Goal: Task Accomplishment & Management: Complete application form

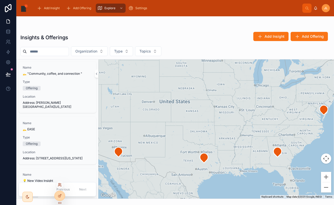
click at [59, 184] on icon at bounding box center [60, 185] width 4 height 4
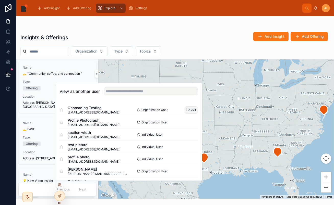
click at [190, 109] on button "Select" at bounding box center [190, 109] width 13 height 7
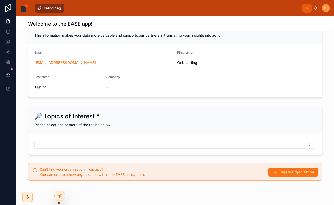
scroll to position [141, 0]
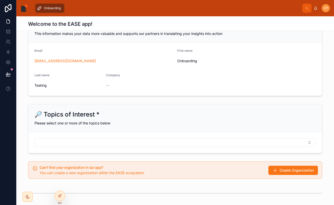
click at [177, 93] on form "Email onboarding@locallbk.com First name Onboarding Last name Testing Company --" at bounding box center [174, 69] width 293 height 53
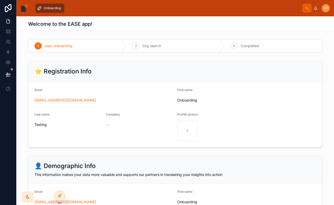
click at [55, 7] on span "Onboarding" at bounding box center [52, 8] width 17 height 4
click at [323, 10] on div "OT" at bounding box center [325, 8] width 8 height 8
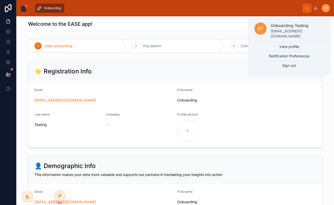
click at [323, 10] on div "OT" at bounding box center [325, 8] width 8 height 8
click at [204, 10] on div "Onboarding" at bounding box center [167, 8] width 269 height 11
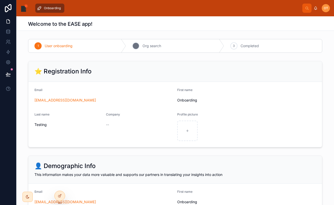
click at [134, 45] on div "2" at bounding box center [135, 45] width 7 height 7
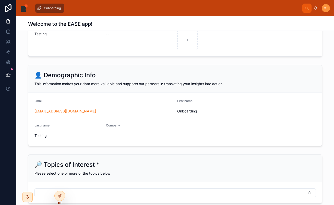
scroll to position [96, 0]
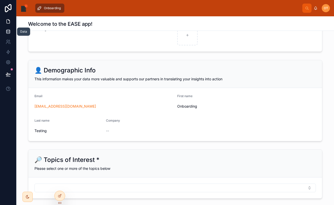
click at [9, 32] on icon at bounding box center [8, 31] width 5 height 5
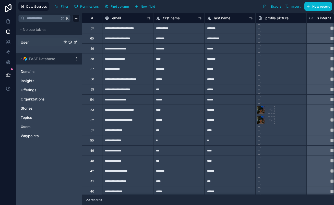
click at [71, 42] on icon "User" at bounding box center [70, 42] width 4 height 4
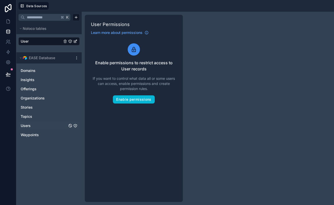
click at [74, 126] on icon "Users" at bounding box center [75, 126] width 4 height 4
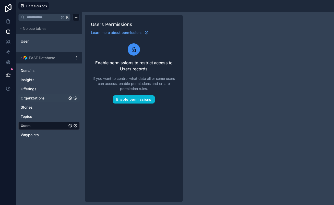
click at [76, 98] on icon "Organizations" at bounding box center [75, 98] width 4 height 4
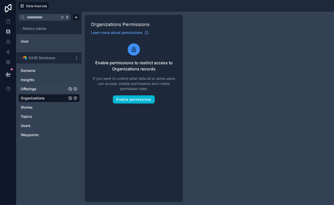
click at [74, 88] on icon "Offerings" at bounding box center [75, 89] width 4 height 4
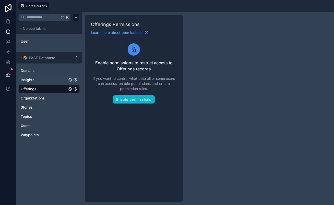
click at [74, 80] on icon "Insights" at bounding box center [75, 80] width 4 height 4
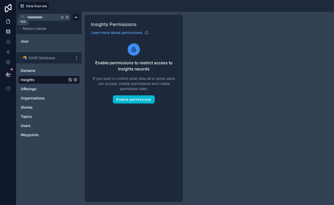
click at [9, 25] on link at bounding box center [8, 21] width 16 height 10
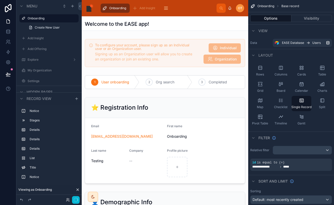
click at [146, 114] on div at bounding box center [165, 140] width 166 height 91
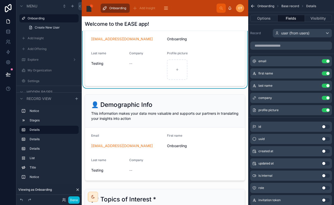
scroll to position [99, 0]
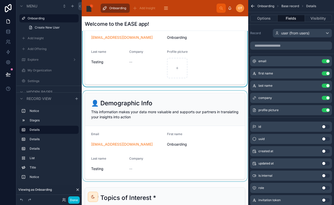
click at [132, 105] on div at bounding box center [165, 136] width 166 height 91
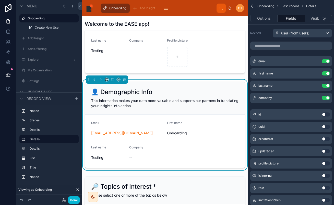
scroll to position [111, 0]
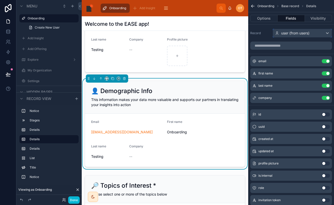
click at [285, 35] on span "user (from users)" at bounding box center [295, 33] width 28 height 5
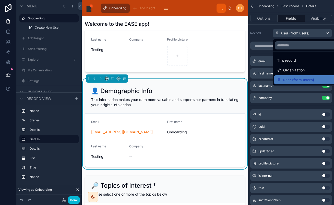
click at [285, 35] on div "scrollable content" at bounding box center [167, 102] width 334 height 205
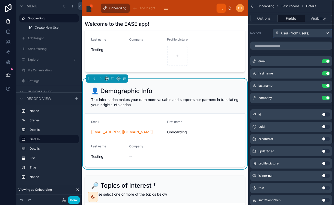
click at [285, 35] on span "user (from users)" at bounding box center [295, 33] width 28 height 5
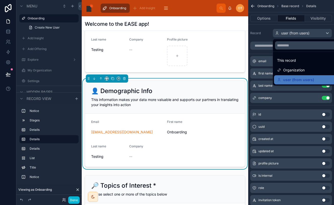
click at [285, 35] on div "scrollable content" at bounding box center [167, 102] width 334 height 205
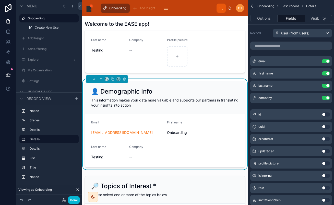
scroll to position [109, 0]
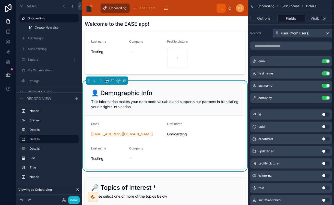
click at [289, 31] on span "user (from users)" at bounding box center [295, 33] width 28 height 5
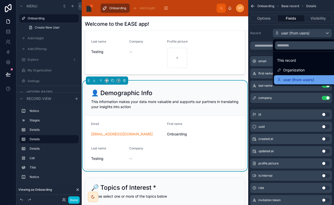
click at [296, 79] on span "user (from users)" at bounding box center [298, 80] width 31 height 6
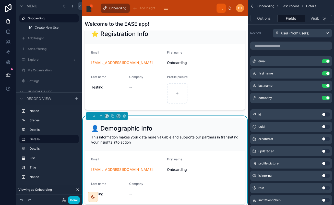
scroll to position [69, 0]
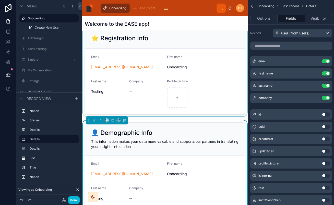
click at [133, 93] on div at bounding box center [165, 71] width 166 height 91
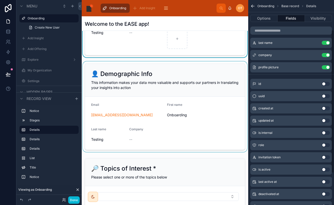
scroll to position [158, 0]
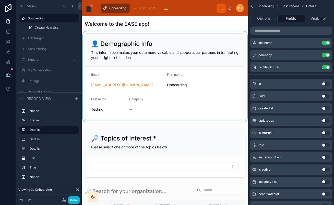
click at [197, 109] on div at bounding box center [165, 76] width 166 height 91
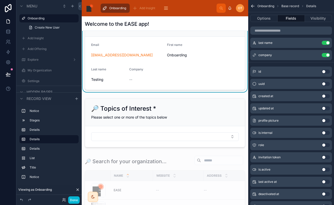
scroll to position [141, 0]
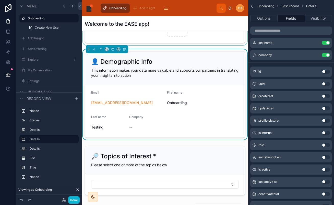
click at [196, 63] on div "👤 Demographic Info" at bounding box center [164, 62] width 147 height 8
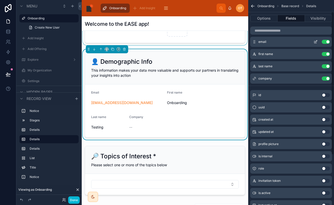
scroll to position [23, 0]
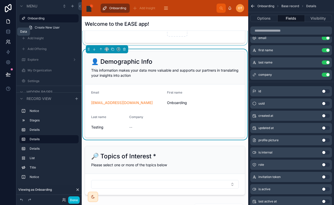
click at [8, 44] on icon at bounding box center [7, 43] width 3 height 1
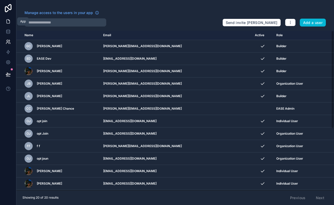
click at [4, 21] on link at bounding box center [8, 21] width 16 height 10
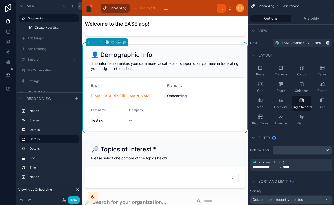
scroll to position [150, 0]
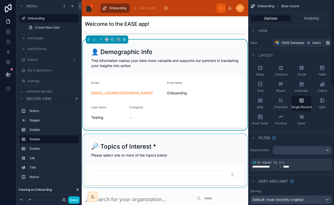
click at [191, 142] on div at bounding box center [165, 160] width 166 height 53
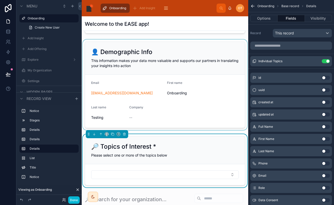
click at [201, 75] on div at bounding box center [165, 85] width 166 height 91
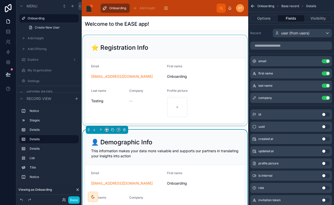
scroll to position [141, 0]
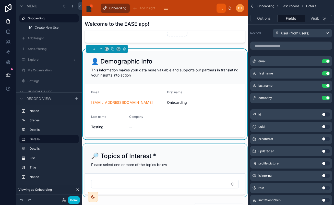
click at [188, 70] on span "This information makes your data more valuable and supports our partners in tra…" at bounding box center [164, 72] width 147 height 9
click at [307, 32] on span "user (from users)" at bounding box center [295, 33] width 28 height 5
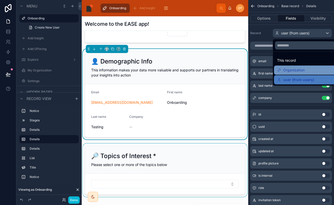
click at [282, 69] on div "Organization" at bounding box center [291, 70] width 28 height 6
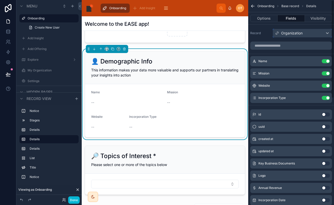
click at [286, 34] on span "Organization" at bounding box center [291, 33] width 21 height 5
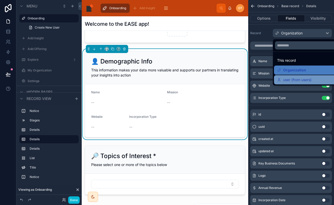
click at [282, 79] on div "user (from users)" at bounding box center [294, 80] width 34 height 6
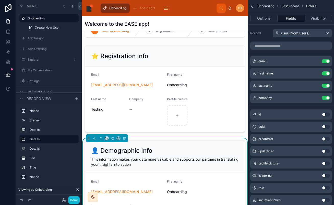
scroll to position [47, 0]
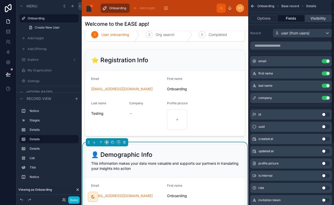
click at [313, 19] on button "Visibility" at bounding box center [318, 18] width 27 height 7
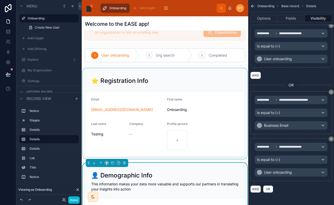
scroll to position [24, 0]
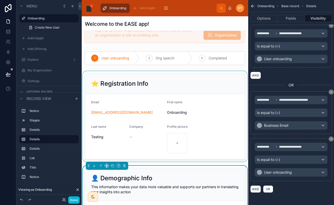
click at [205, 115] on div at bounding box center [165, 116] width 166 height 91
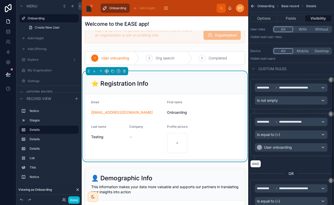
scroll to position [0, 0]
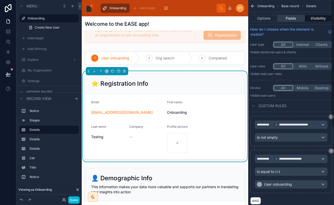
click at [287, 19] on button "Fields" at bounding box center [290, 18] width 27 height 7
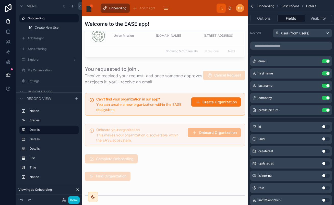
scroll to position [434, 0]
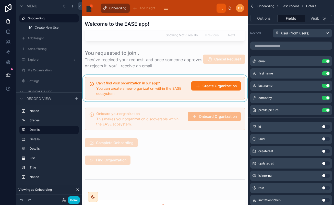
click at [152, 87] on div at bounding box center [165, 88] width 166 height 27
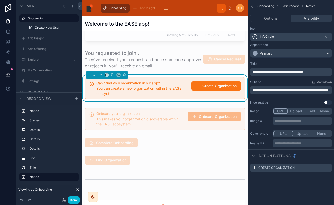
click at [311, 17] on button "Visibility" at bounding box center [311, 18] width 41 height 7
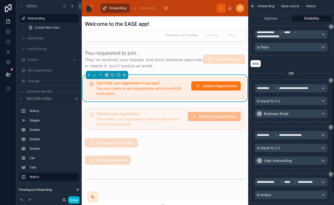
scroll to position [160, 0]
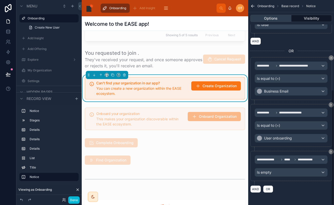
click at [278, 21] on button "Options" at bounding box center [270, 18] width 41 height 7
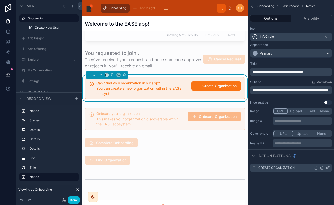
click at [328, 167] on icon "scrollable content" at bounding box center [328, 168] width 4 height 4
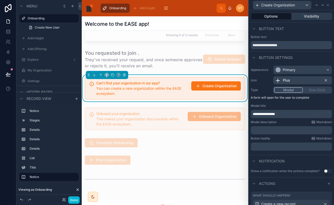
click at [321, 17] on button "Visibility" at bounding box center [311, 16] width 41 height 7
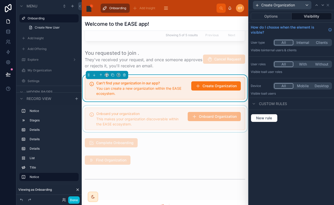
click at [154, 112] on div at bounding box center [165, 119] width 166 height 27
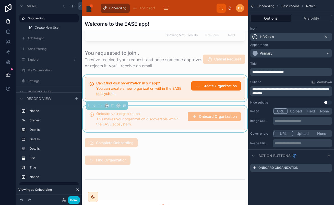
click at [303, 23] on div "Options Visibility" at bounding box center [291, 18] width 86 height 12
click at [300, 18] on button "Visibility" at bounding box center [311, 18] width 41 height 7
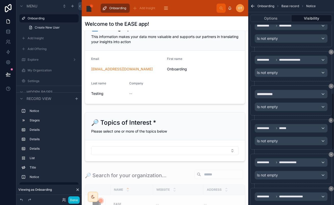
scroll to position [337, 0]
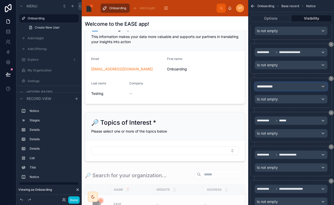
click at [296, 88] on div "**********" at bounding box center [291, 86] width 72 height 8
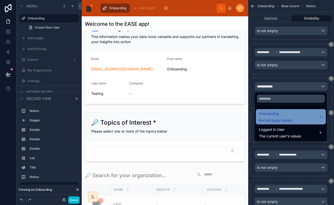
click at [276, 120] on span "Record page values" at bounding box center [275, 120] width 33 height 5
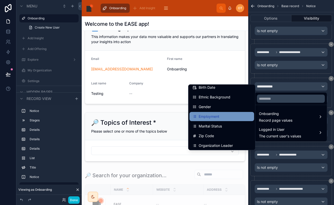
scroll to position [91, 0]
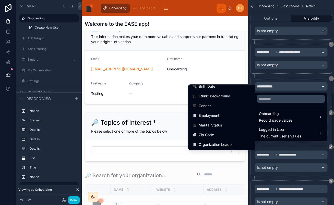
click at [271, 87] on div "scrollable content" at bounding box center [167, 102] width 334 height 205
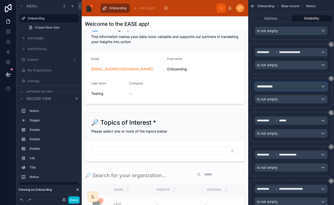
click at [273, 85] on span "**********" at bounding box center [266, 86] width 19 height 5
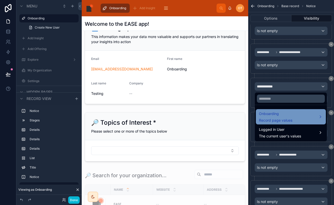
click at [267, 118] on span "Record page values" at bounding box center [275, 120] width 33 height 5
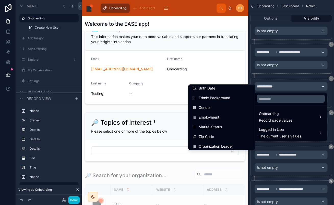
scroll to position [98, 0]
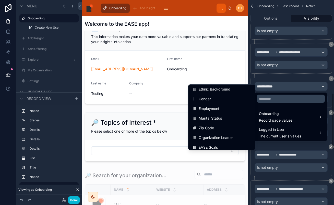
click at [288, 85] on div "scrollable content" at bounding box center [167, 102] width 334 height 205
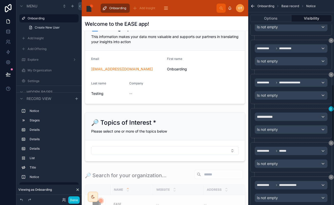
scroll to position [308, 0]
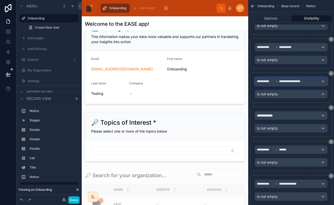
click at [298, 83] on span "**********" at bounding box center [292, 81] width 27 height 4
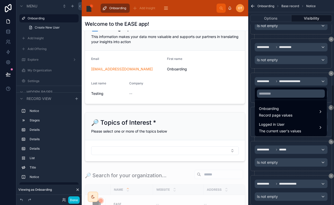
click at [287, 84] on div "scrollable content" at bounding box center [167, 102] width 334 height 205
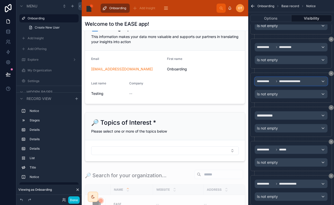
click at [287, 84] on div "**********" at bounding box center [291, 81] width 72 height 8
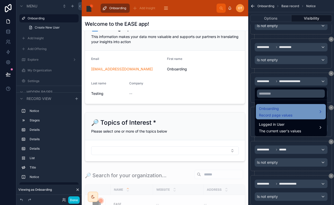
click at [258, 113] on div "Onboarding Record page values" at bounding box center [291, 111] width 70 height 15
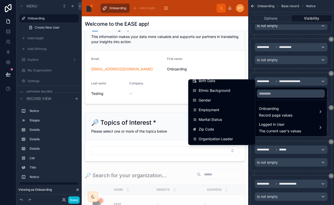
scroll to position [85, 0]
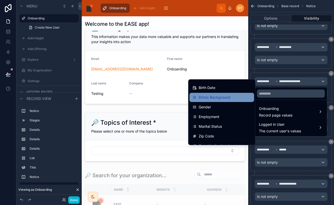
click at [207, 98] on span "Ethnic Background" at bounding box center [215, 97] width 32 height 6
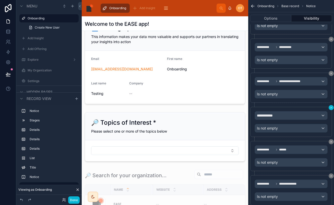
click at [330, 107] on icon "scrollable content" at bounding box center [330, 107] width 3 height 3
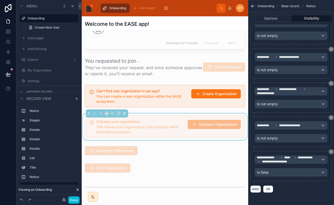
scroll to position [435, 0]
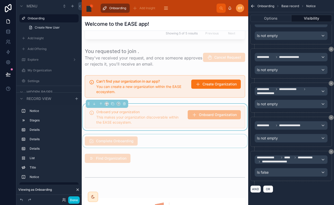
click at [140, 141] on div at bounding box center [165, 140] width 166 height 13
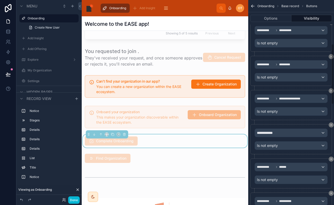
scroll to position [127, 0]
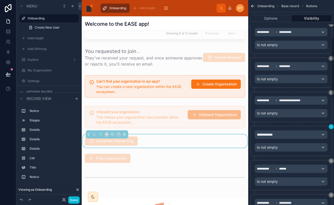
click at [330, 127] on icon "scrollable content" at bounding box center [330, 126] width 3 height 3
click at [188, 159] on div at bounding box center [165, 158] width 166 height 13
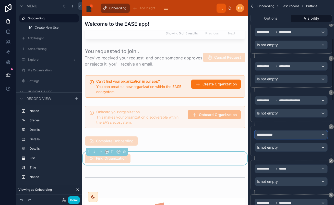
click at [266, 135] on span "**********" at bounding box center [266, 134] width 19 height 5
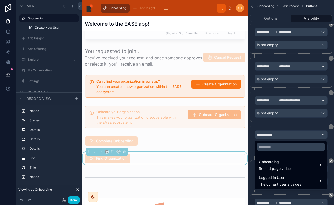
click at [266, 135] on div "scrollable content" at bounding box center [167, 102] width 334 height 205
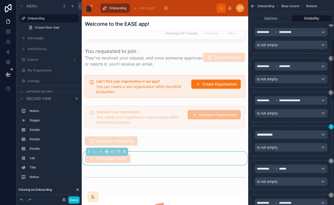
click at [330, 126] on icon "scrollable content" at bounding box center [331, 127] width 2 height 2
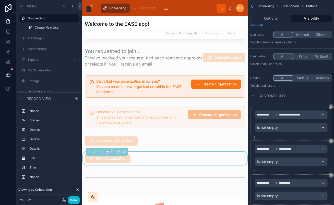
scroll to position [0, 0]
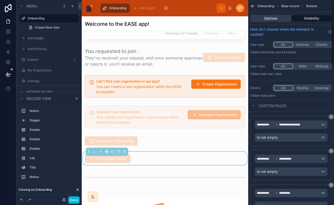
click at [277, 17] on button "Options" at bounding box center [270, 18] width 41 height 7
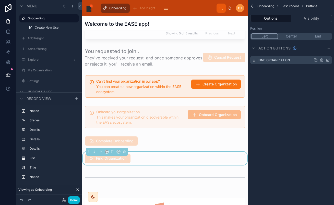
click at [328, 59] on icon "scrollable content" at bounding box center [328, 60] width 4 height 4
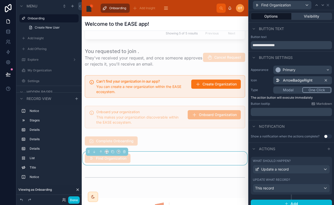
click at [307, 16] on button "Visibility" at bounding box center [311, 16] width 41 height 7
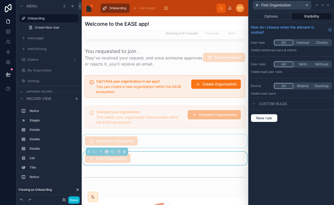
click at [156, 144] on div at bounding box center [165, 140] width 166 height 13
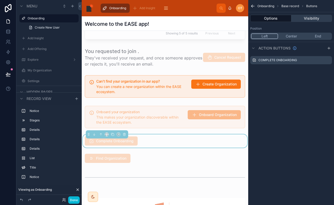
click at [306, 18] on button "Visibility" at bounding box center [311, 18] width 41 height 7
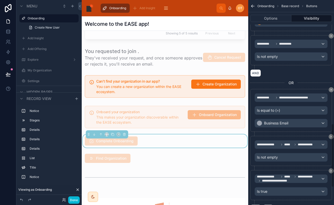
scroll to position [455, 0]
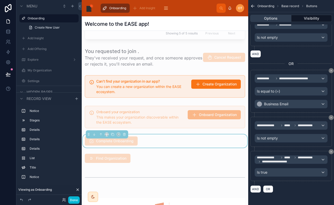
click at [273, 17] on button "Options" at bounding box center [270, 18] width 41 height 7
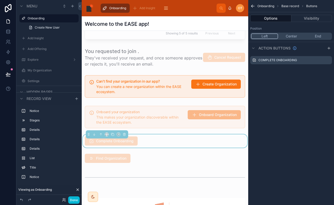
scroll to position [0, 0]
click at [328, 59] on icon "scrollable content" at bounding box center [328, 59] width 1 height 1
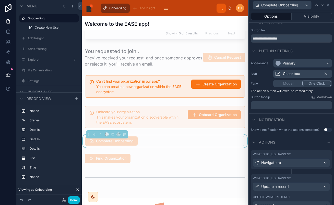
scroll to position [8, 0]
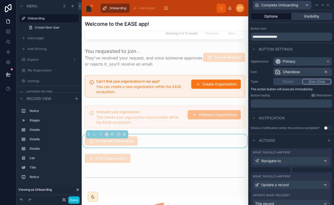
click at [298, 16] on button "Visibility" at bounding box center [311, 16] width 41 height 7
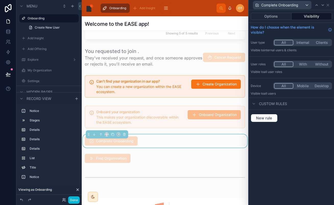
scroll to position [0, 0]
click at [147, 119] on div at bounding box center [165, 117] width 166 height 27
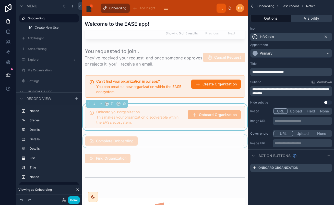
click at [305, 18] on button "Visibility" at bounding box center [311, 18] width 41 height 7
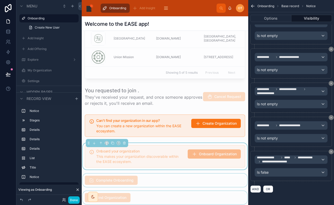
scroll to position [389, 0]
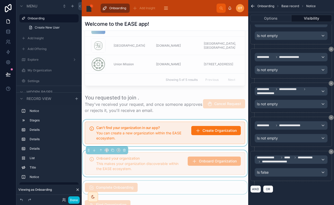
click at [137, 130] on div at bounding box center [165, 133] width 166 height 27
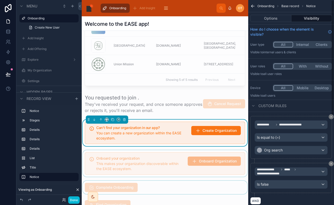
scroll to position [0, 0]
click at [145, 88] on div at bounding box center [165, 20] width 166 height 135
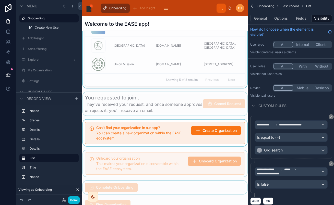
click at [140, 100] on div at bounding box center [165, 103] width 166 height 23
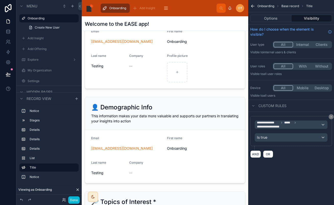
scroll to position [112, 0]
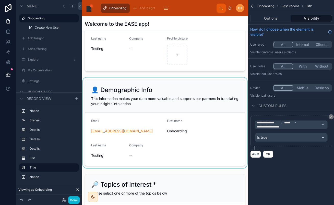
click at [202, 86] on div at bounding box center [165, 123] width 166 height 91
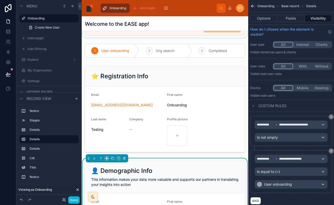
scroll to position [33, 0]
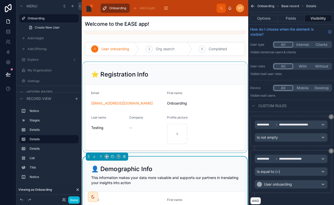
click at [191, 78] on div at bounding box center [165, 107] width 166 height 91
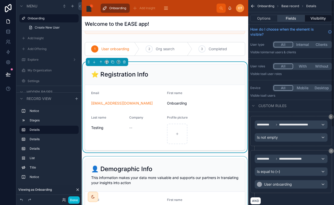
click at [295, 19] on button "Fields" at bounding box center [290, 18] width 27 height 7
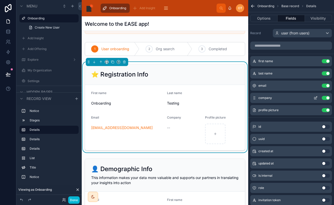
click at [326, 98] on button "Use setting" at bounding box center [325, 98] width 8 height 4
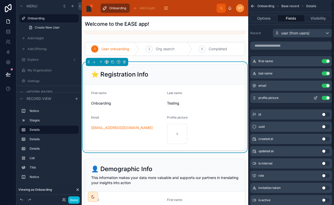
click at [314, 100] on icon "scrollable content" at bounding box center [315, 98] width 4 height 4
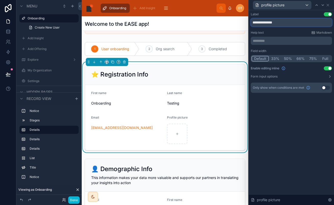
click at [266, 23] on input "**********" at bounding box center [291, 22] width 81 height 8
type input "**********"
click at [327, 6] on icon at bounding box center [328, 5] width 4 height 4
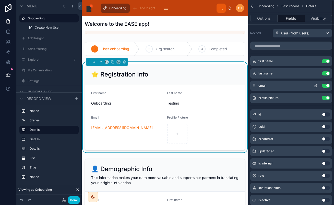
click at [314, 85] on icon "scrollable content" at bounding box center [315, 86] width 4 height 4
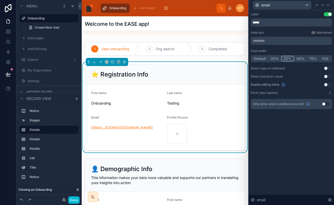
click at [326, 85] on button "Use setting" at bounding box center [328, 85] width 8 height 4
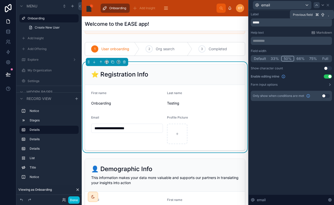
click at [316, 5] on icon at bounding box center [316, 5] width 4 height 4
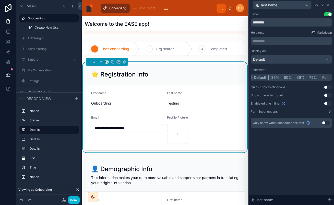
click at [325, 104] on button "Use setting" at bounding box center [328, 104] width 8 height 4
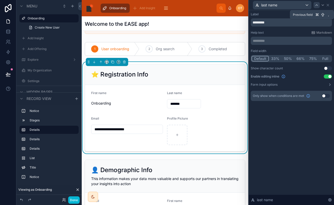
click at [316, 5] on icon at bounding box center [316, 5] width 4 height 4
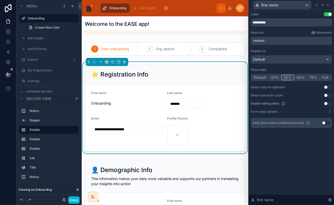
click at [326, 102] on button "Use setting" at bounding box center [328, 104] width 8 height 4
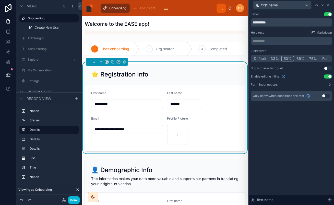
click at [263, 58] on button "Default" at bounding box center [259, 59] width 17 height 6
click at [277, 58] on button "33%" at bounding box center [275, 59] width 13 height 6
click at [322, 3] on icon at bounding box center [322, 5] width 4 height 4
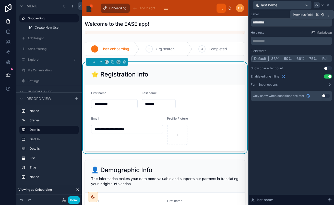
click at [316, 4] on icon at bounding box center [316, 5] width 4 height 4
click at [261, 59] on button "Default" at bounding box center [259, 59] width 17 height 6
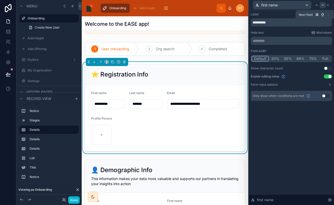
click at [322, 5] on icon at bounding box center [322, 5] width 2 height 1
click at [256, 58] on button "Default" at bounding box center [259, 59] width 17 height 6
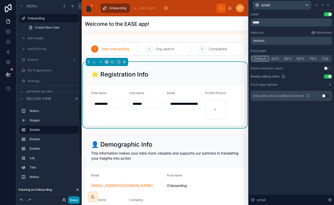
click at [76, 199] on button "Done" at bounding box center [73, 199] width 11 height 7
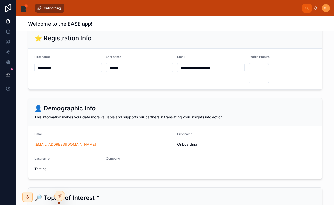
scroll to position [0, 0]
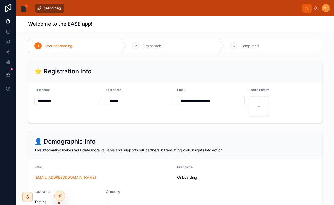
click at [84, 100] on input "**********" at bounding box center [68, 100] width 67 height 7
click at [135, 100] on input "*******" at bounding box center [139, 100] width 67 height 7
click at [208, 98] on input "**********" at bounding box center [210, 100] width 67 height 7
click at [186, 87] on form "**********" at bounding box center [174, 102] width 293 height 41
click at [62, 102] on input "**********" at bounding box center [68, 100] width 67 height 7
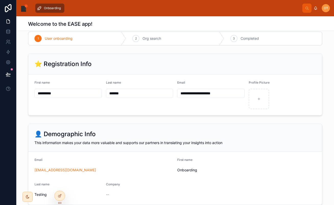
scroll to position [5, 0]
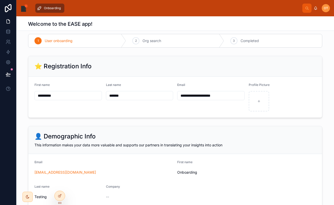
click at [130, 96] on input "*******" at bounding box center [139, 95] width 67 height 7
click at [103, 116] on form "**********" at bounding box center [174, 97] width 293 height 41
click at [9, 77] on icon at bounding box center [8, 77] width 4 height 0
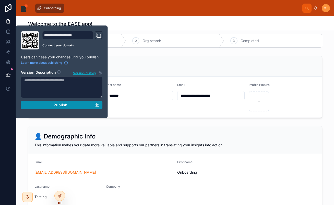
click at [57, 103] on span "Publish" at bounding box center [61, 105] width 14 height 5
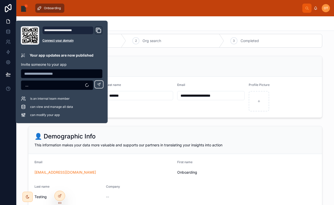
click at [156, 109] on div "Last name *******" at bounding box center [139, 97] width 67 height 29
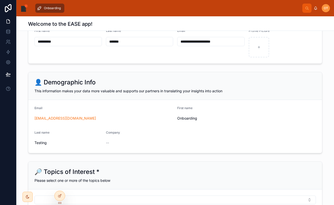
scroll to position [62, 0]
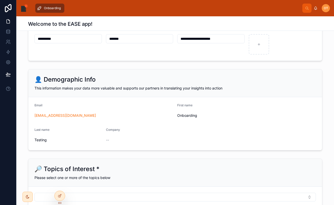
click at [155, 109] on div "Email" at bounding box center [103, 106] width 139 height 6
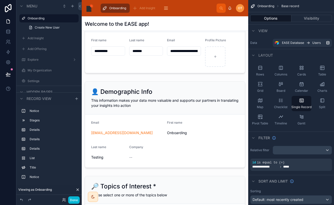
scroll to position [87, 0]
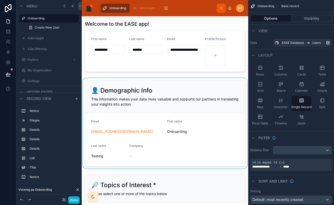
click at [202, 95] on div at bounding box center [165, 123] width 166 height 91
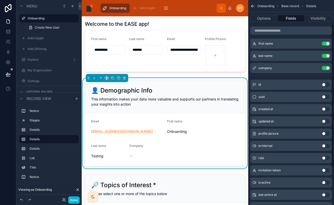
scroll to position [0, 0]
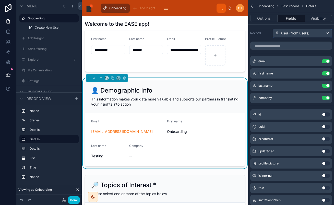
click at [287, 33] on span "user (from users)" at bounding box center [295, 33] width 28 height 5
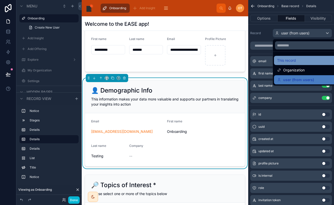
click at [286, 59] on span "This record" at bounding box center [286, 60] width 19 height 6
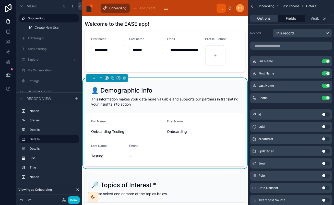
click at [262, 19] on button "Options" at bounding box center [263, 18] width 27 height 7
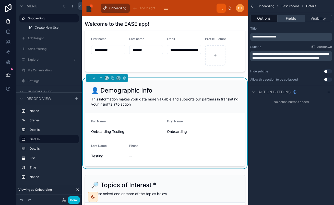
click at [286, 18] on button "Fields" at bounding box center [290, 18] width 27 height 7
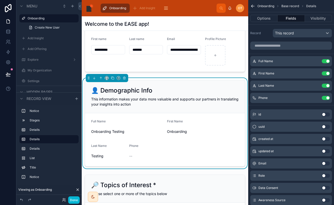
click at [245, 23] on div "Welcome to the EASE app!" at bounding box center [165, 23] width 160 height 7
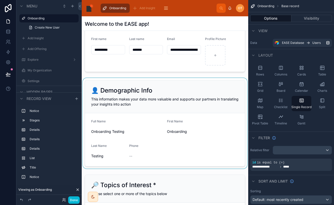
click at [115, 126] on div at bounding box center [165, 123] width 166 height 91
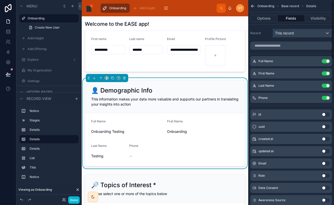
click at [280, 33] on span "This record" at bounding box center [284, 33] width 19 height 5
click at [326, 63] on button "Use setting" at bounding box center [325, 61] width 8 height 4
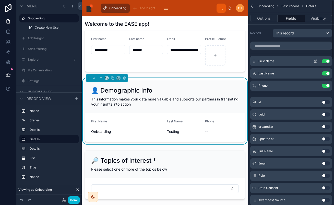
click at [326, 62] on button "Use setting" at bounding box center [325, 61] width 8 height 4
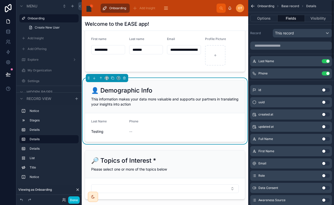
click at [326, 62] on button "Use setting" at bounding box center [325, 61] width 8 height 4
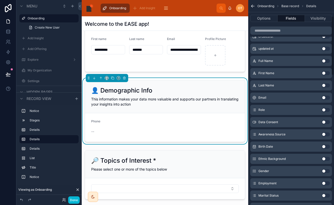
scroll to position [69, 0]
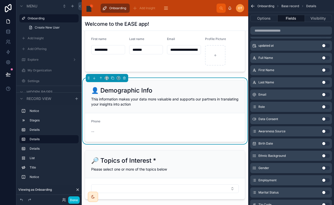
click at [325, 132] on button "Use setting" at bounding box center [325, 131] width 8 height 4
click at [325, 131] on button "Use setting" at bounding box center [325, 131] width 8 height 4
click at [325, 132] on button "Use setting" at bounding box center [325, 131] width 8 height 4
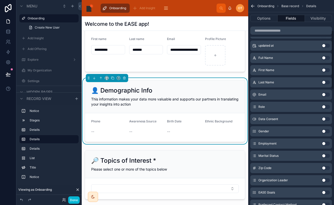
click at [325, 132] on button "Use setting" at bounding box center [325, 131] width 8 height 4
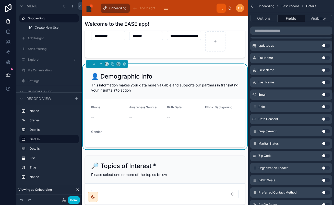
scroll to position [0, 0]
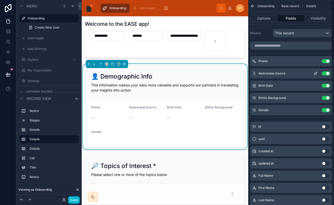
click at [317, 75] on icon "scrollable content" at bounding box center [315, 73] width 4 height 4
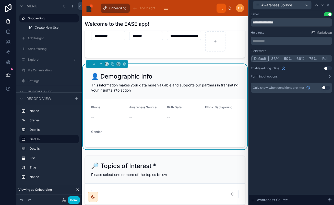
click at [327, 68] on button "Use setting" at bounding box center [328, 68] width 8 height 4
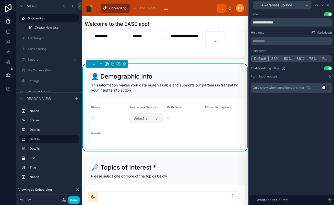
click at [145, 116] on button "Select a Awareness Source" at bounding box center [146, 119] width 34 height 10
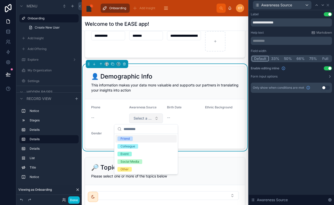
click at [145, 116] on button "Select a Awareness Source" at bounding box center [146, 119] width 34 height 10
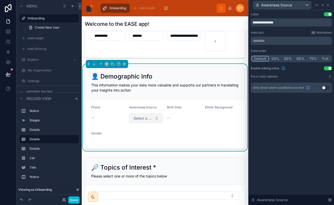
click at [145, 116] on button "Select a Awareness Source" at bounding box center [146, 119] width 34 height 10
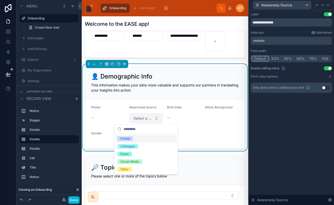
click at [145, 116] on button "Select a Awareness Source" at bounding box center [146, 119] width 34 height 10
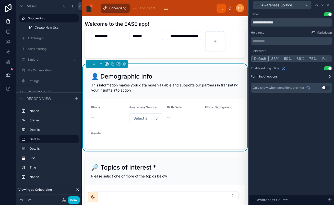
click at [264, 76] on label "Form input options" at bounding box center [264, 77] width 27 height 4
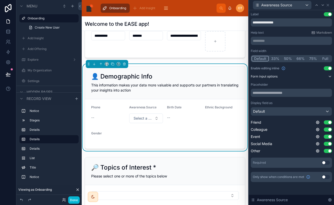
click at [264, 76] on label "Form input options" at bounding box center [264, 77] width 27 height 4
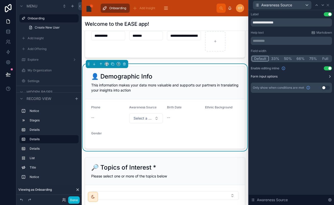
click at [267, 77] on label "Form input options" at bounding box center [264, 77] width 27 height 4
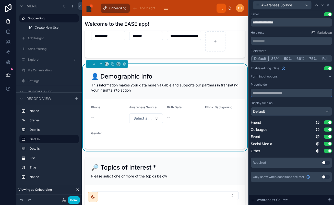
click at [264, 92] on input "text" at bounding box center [291, 93] width 81 height 8
type input "*"
type input "******"
click at [149, 118] on button "Select" at bounding box center [146, 119] width 34 height 10
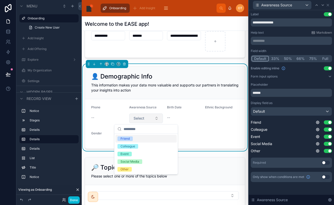
click at [149, 118] on button "Select" at bounding box center [146, 119] width 34 height 10
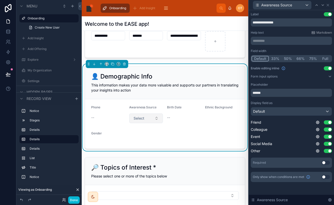
click at [149, 118] on button "Select" at bounding box center [146, 119] width 34 height 10
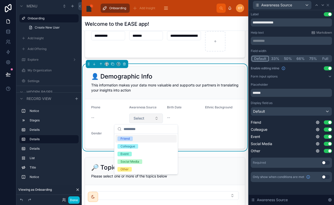
click at [149, 118] on button "Select" at bounding box center [146, 119] width 34 height 10
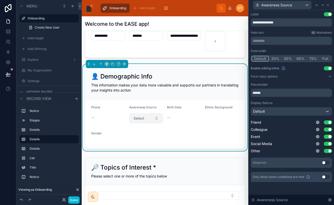
click at [148, 119] on button "Select" at bounding box center [146, 119] width 34 height 10
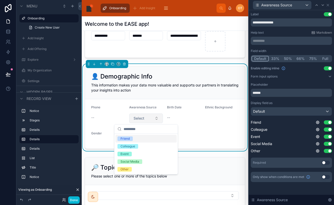
click at [148, 119] on button "Select" at bounding box center [146, 119] width 34 height 10
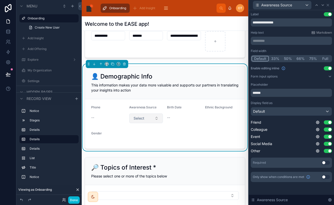
click at [148, 119] on button "Select" at bounding box center [146, 119] width 34 height 10
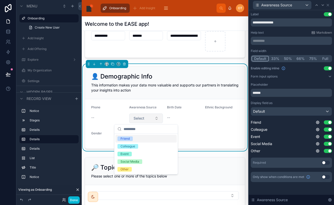
click at [148, 119] on button "Select" at bounding box center [146, 119] width 34 height 10
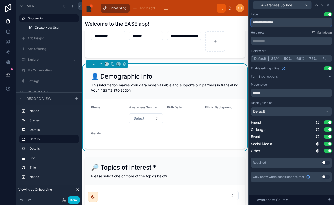
click at [305, 22] on input "**********" at bounding box center [291, 22] width 81 height 8
click at [302, 32] on div "Help text Markdown" at bounding box center [291, 33] width 81 height 4
click at [324, 162] on button "Use setting" at bounding box center [325, 163] width 8 height 4
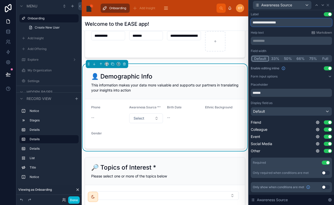
click at [294, 20] on input "**********" at bounding box center [291, 22] width 81 height 8
click at [286, 23] on input "**********" at bounding box center [291, 22] width 81 height 8
type input "**********"
click at [72, 200] on button "Done" at bounding box center [73, 199] width 11 height 7
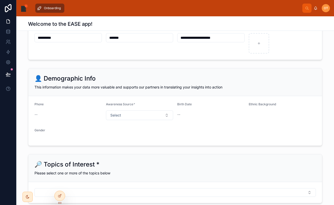
scroll to position [63, 0]
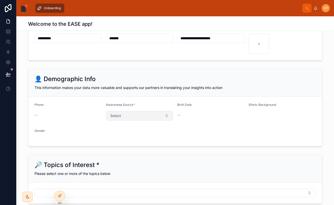
click at [141, 116] on button "Select" at bounding box center [139, 116] width 67 height 10
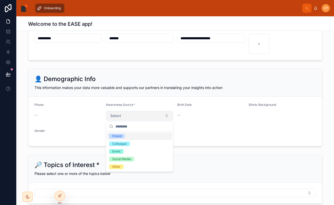
click at [141, 116] on button "Select" at bounding box center [139, 116] width 67 height 10
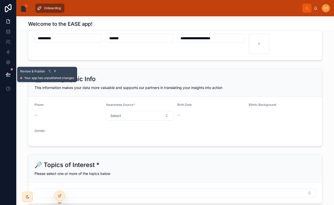
click at [9, 72] on icon at bounding box center [8, 74] width 5 height 5
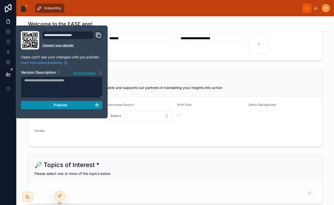
click at [60, 107] on button "Publish" at bounding box center [62, 105] width 82 height 8
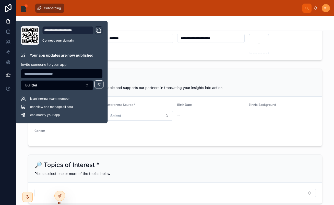
click at [202, 126] on form "Phone -- Awareness Source * Select Birth Date -- Ethnic Background Gender" at bounding box center [174, 122] width 293 height 50
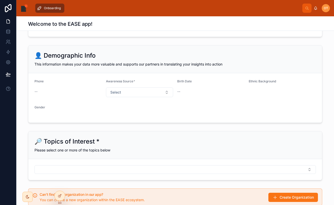
scroll to position [108, 0]
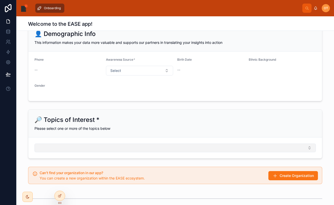
click at [177, 148] on button "Select Button" at bounding box center [174, 148] width 281 height 9
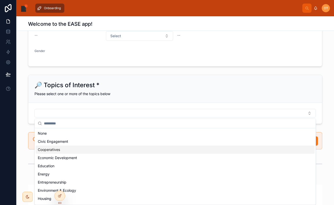
scroll to position [15, 0]
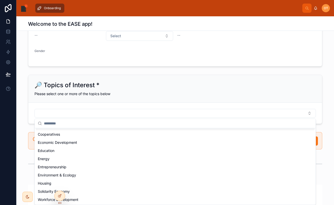
click at [124, 88] on div "🔎 Topics of Interest *" at bounding box center [174, 85] width 281 height 8
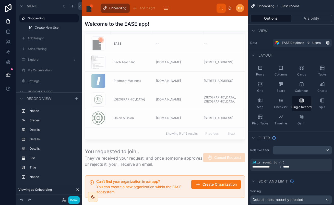
scroll to position [281, 0]
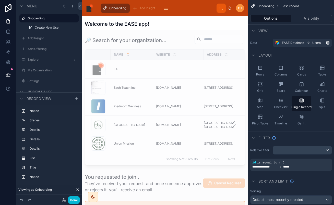
click at [165, 79] on div at bounding box center [165, 173] width 166 height 877
click at [181, 42] on div at bounding box center [165, 99] width 166 height 135
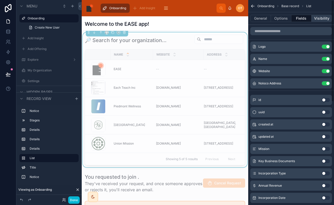
click at [316, 20] on button "Visibility" at bounding box center [321, 18] width 20 height 7
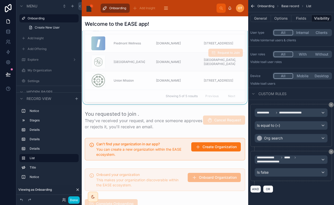
scroll to position [389, 0]
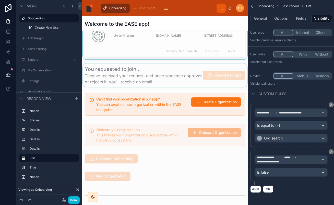
click at [122, 78] on div at bounding box center [165, 75] width 166 height 23
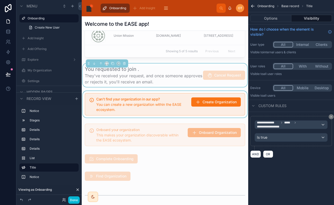
click at [157, 113] on div at bounding box center [165, 104] width 166 height 27
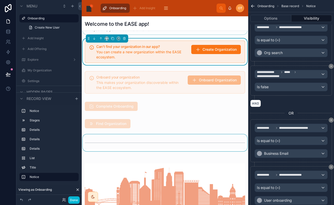
scroll to position [428, 0]
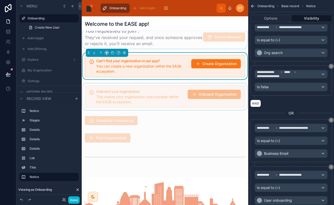
click at [159, 94] on div at bounding box center [165, 96] width 166 height 27
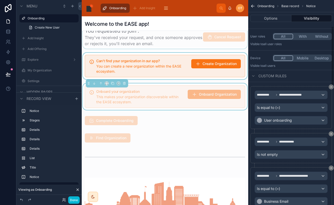
scroll to position [25, 0]
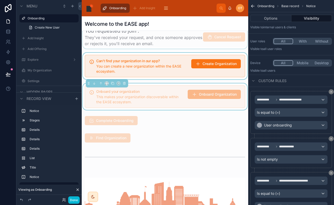
click at [164, 69] on div at bounding box center [165, 66] width 166 height 27
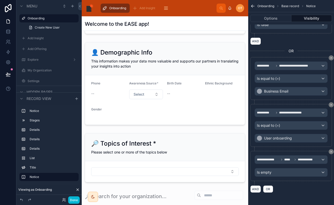
scroll to position [0, 0]
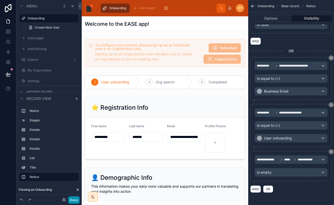
click at [74, 199] on button "Done" at bounding box center [73, 199] width 11 height 7
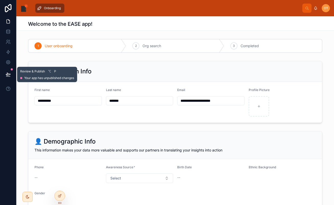
click at [5, 75] on button at bounding box center [8, 74] width 11 height 14
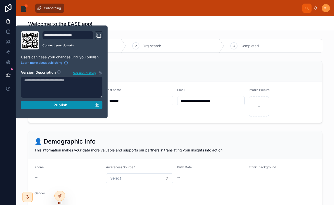
click at [93, 107] on div "Publish" at bounding box center [61, 105] width 75 height 5
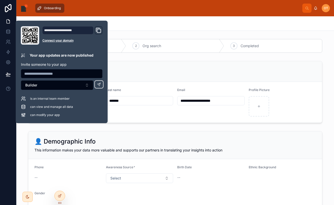
click at [199, 140] on div "👤 Demographic Info" at bounding box center [174, 142] width 281 height 8
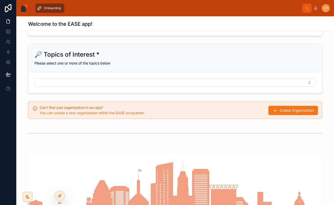
scroll to position [169, 0]
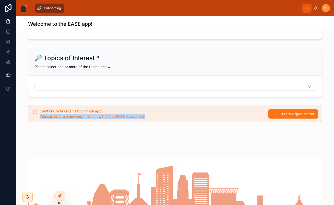
drag, startPoint x: 110, startPoint y: 114, endPoint x: 173, endPoint y: 115, distance: 62.8
click at [173, 115] on div "Can't find your organization in our app? You can create a new organization with…" at bounding box center [152, 114] width 225 height 10
click at [173, 115] on div "You can create a new organization within the EASE ecosystem." at bounding box center [152, 116] width 225 height 5
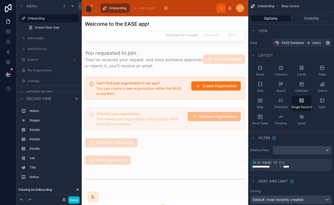
scroll to position [403, 0]
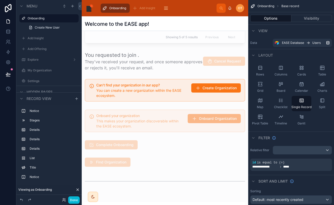
click at [144, 96] on div at bounding box center [165, 51] width 166 height 877
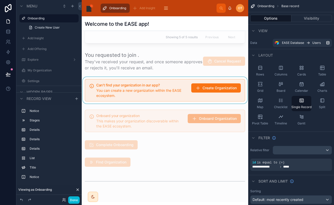
click at [169, 89] on div at bounding box center [165, 90] width 166 height 27
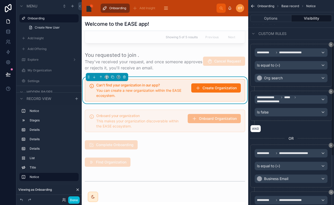
scroll to position [73, 0]
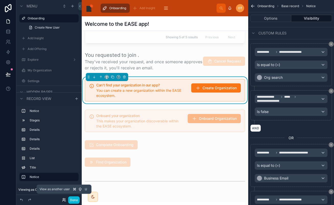
click at [64, 200] on icon at bounding box center [64, 200] width 4 height 4
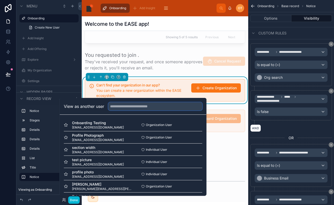
click at [145, 106] on input "text" at bounding box center [155, 106] width 94 height 8
click at [241, 10] on div "OT" at bounding box center [240, 8] width 8 height 8
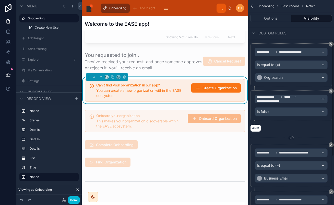
click at [239, 8] on span "OT" at bounding box center [240, 8] width 4 height 4
click at [72, 199] on button "Done" at bounding box center [73, 199] width 11 height 7
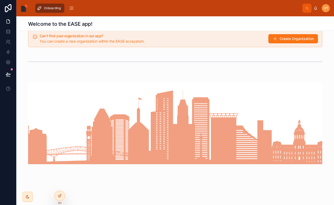
scroll to position [245, 0]
click at [323, 6] on div "OT" at bounding box center [325, 8] width 8 height 8
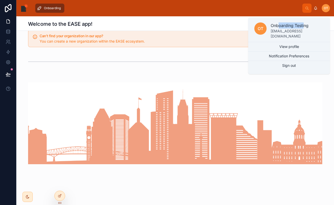
drag, startPoint x: 288, startPoint y: 27, endPoint x: 313, endPoint y: 26, distance: 25.8
click at [313, 26] on p "Onboarding Testing" at bounding box center [296, 25] width 53 height 6
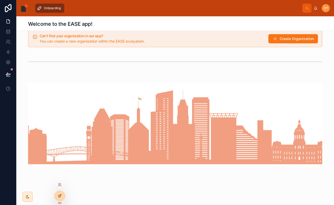
click at [58, 196] on icon at bounding box center [60, 196] width 4 height 4
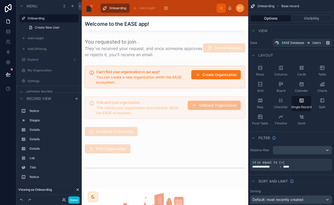
scroll to position [413, 0]
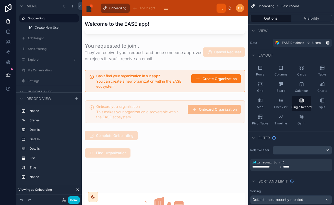
click at [147, 75] on div at bounding box center [165, 42] width 166 height 877
click at [147, 75] on div at bounding box center [165, 81] width 166 height 27
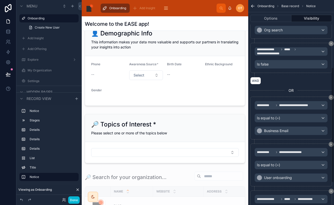
scroll to position [0, 0]
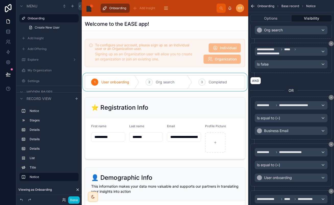
click at [156, 87] on div at bounding box center [165, 82] width 166 height 18
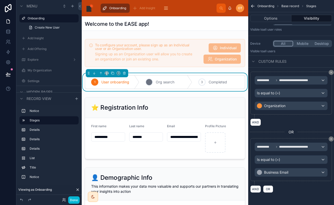
click at [156, 81] on span "Org search" at bounding box center [165, 82] width 19 height 5
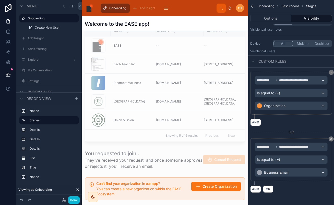
scroll to position [310, 0]
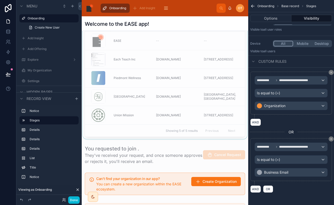
click at [120, 83] on div at bounding box center [165, 71] width 166 height 135
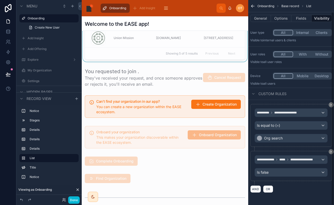
scroll to position [395, 0]
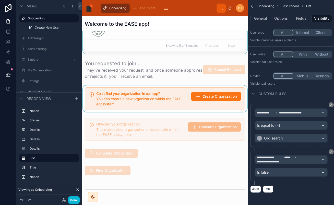
click at [137, 99] on div at bounding box center [165, 98] width 166 height 27
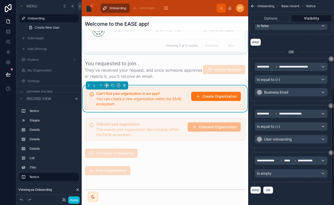
scroll to position [160, 0]
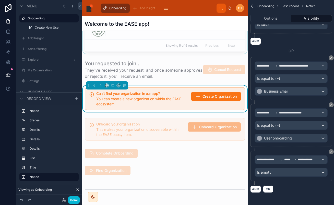
click at [266, 150] on div "**********" at bounding box center [291, 127] width 82 height 47
click at [72, 199] on button "Done" at bounding box center [73, 199] width 11 height 7
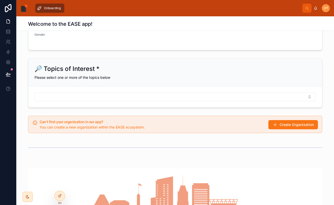
scroll to position [155, 0]
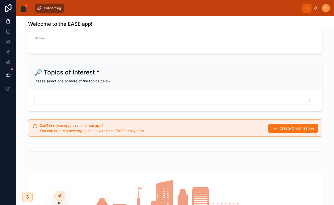
click at [102, 131] on span "You can create a new organization within the EASE ecosystem." at bounding box center [92, 131] width 105 height 4
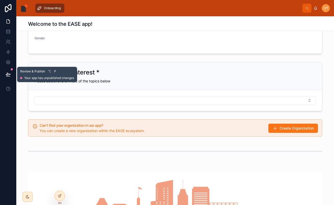
click at [10, 75] on icon at bounding box center [8, 74] width 5 height 5
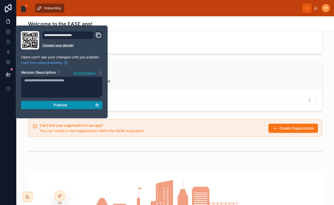
click at [50, 105] on div "Publish" at bounding box center [61, 105] width 75 height 5
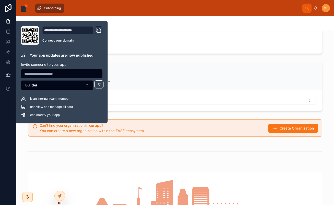
click at [146, 59] on div "**********" at bounding box center [174, 72] width 317 height 380
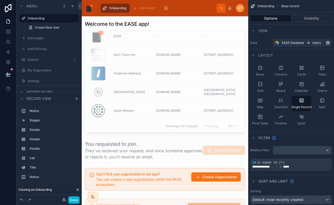
scroll to position [280, 0]
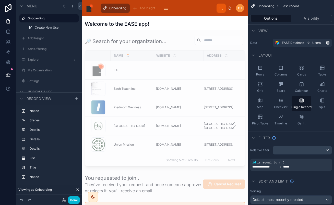
click at [175, 45] on div at bounding box center [165, 174] width 166 height 877
click at [199, 45] on div at bounding box center [165, 100] width 166 height 135
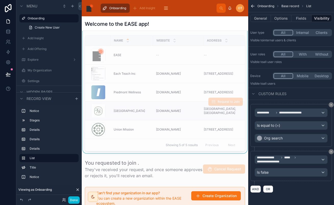
scroll to position [405, 0]
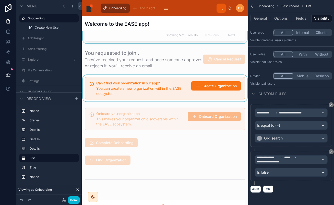
click at [133, 88] on div at bounding box center [165, 88] width 166 height 27
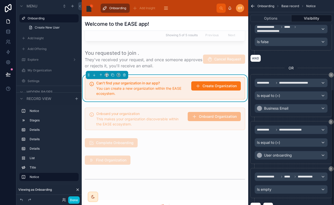
scroll to position [160, 0]
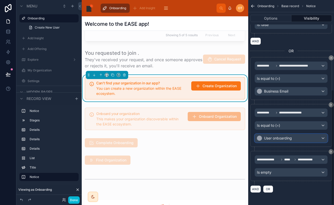
click at [268, 138] on span "User onboarding" at bounding box center [278, 138] width 28 height 5
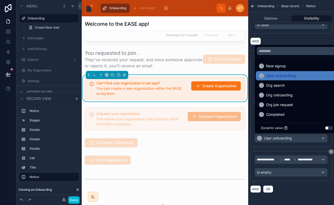
click at [268, 138] on div "scrollable content" at bounding box center [167, 102] width 334 height 205
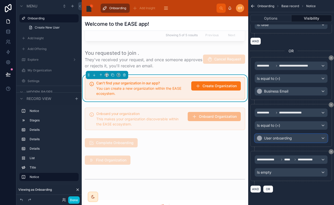
click at [273, 139] on span "User onboarding" at bounding box center [278, 138] width 28 height 5
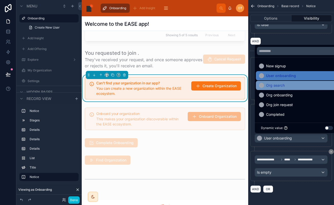
click at [279, 88] on span "Org search" at bounding box center [275, 85] width 19 height 6
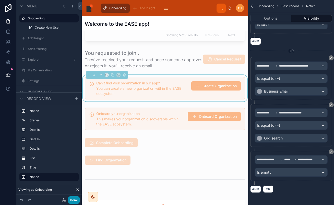
click at [74, 201] on button "Done" at bounding box center [73, 199] width 11 height 7
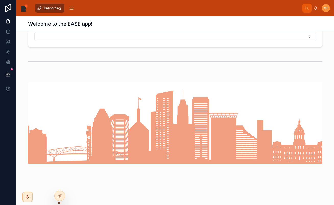
scroll to position [219, 0]
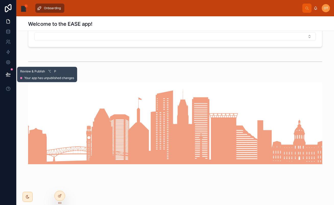
click at [8, 74] on icon at bounding box center [8, 74] width 5 height 5
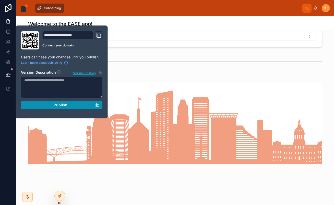
click at [89, 104] on div "Publish" at bounding box center [61, 105] width 75 height 5
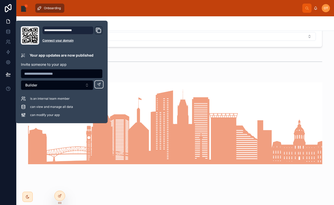
click at [163, 94] on img at bounding box center [175, 123] width 294 height 82
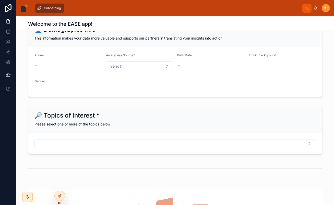
scroll to position [112, 0]
click at [321, 9] on div "OT Onboarding Testing" at bounding box center [321, 8] width 16 height 8
click at [323, 9] on div "OT" at bounding box center [325, 8] width 8 height 8
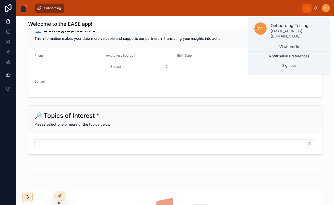
click at [323, 9] on div "OT" at bounding box center [325, 8] width 8 height 8
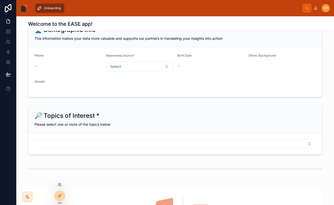
click at [59, 185] on icon at bounding box center [59, 185] width 2 height 1
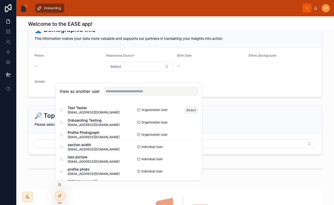
click at [191, 109] on button "Select" at bounding box center [190, 109] width 13 height 7
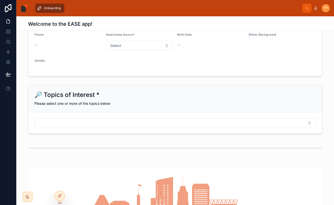
scroll to position [136, 0]
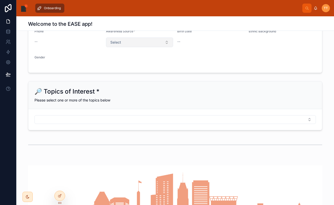
click at [143, 44] on button "Select" at bounding box center [139, 43] width 67 height 10
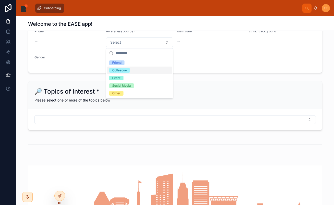
click at [141, 71] on div "Colleague" at bounding box center [139, 71] width 65 height 8
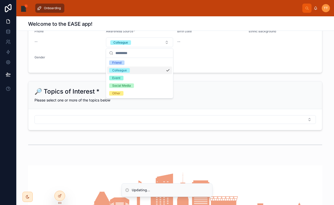
click at [188, 77] on div "**********" at bounding box center [174, 78] width 317 height 355
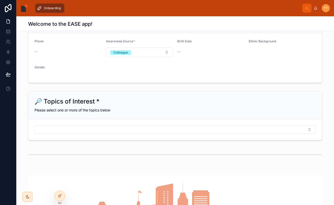
scroll to position [155, 0]
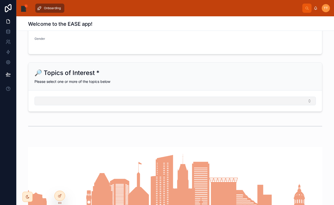
click at [120, 101] on button "Select Button" at bounding box center [174, 101] width 281 height 9
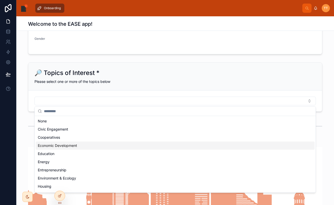
click at [105, 144] on div "Economic Development" at bounding box center [175, 146] width 279 height 8
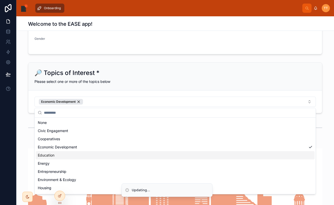
click at [91, 158] on div "Education" at bounding box center [175, 155] width 279 height 8
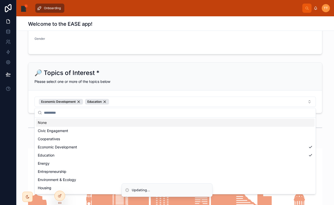
click at [143, 79] on div "Please select one or more of the topics below" at bounding box center [174, 81] width 281 height 5
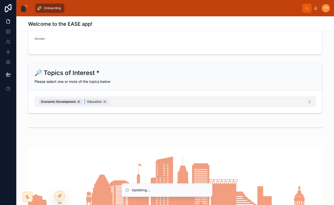
click at [105, 101] on div "Education" at bounding box center [97, 102] width 24 height 6
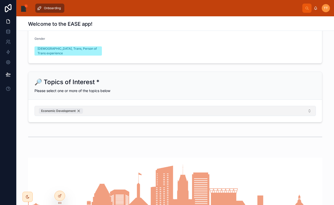
click at [79, 110] on div "Economic Development" at bounding box center [61, 111] width 44 height 6
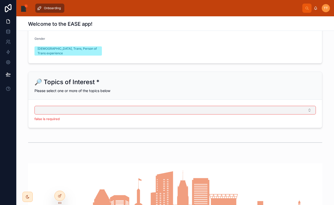
click at [91, 93] on div "Please select one or more of the topics below" at bounding box center [174, 90] width 281 height 5
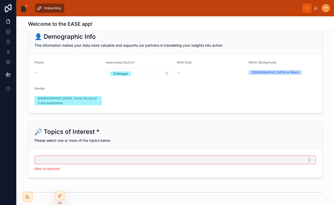
scroll to position [93, 0]
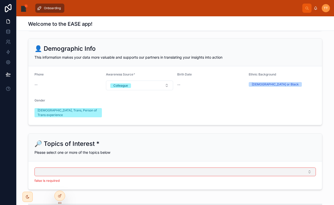
click at [75, 111] on div "[DEMOGRAPHIC_DATA], Trans, Person of Trans experience" at bounding box center [68, 112] width 61 height 9
click at [28, 198] on icon at bounding box center [27, 196] width 3 height 3
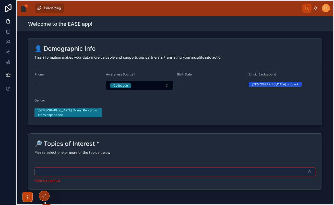
drag, startPoint x: 60, startPoint y: 202, endPoint x: 45, endPoint y: 202, distance: 15.6
click at [45, 202] on icon at bounding box center [44, 203] width 4 height 4
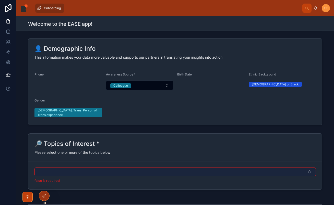
click at [89, 183] on p "false is required" at bounding box center [174, 180] width 281 height 5
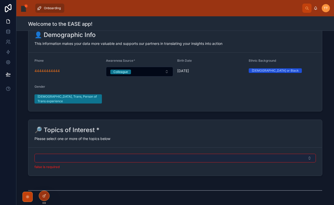
scroll to position [101, 0]
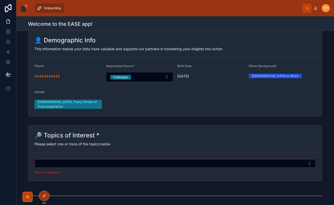
click at [103, 134] on div "🔎 Topics of Interest *" at bounding box center [174, 135] width 281 height 8
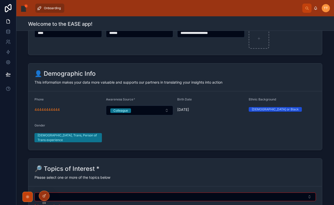
scroll to position [66, 0]
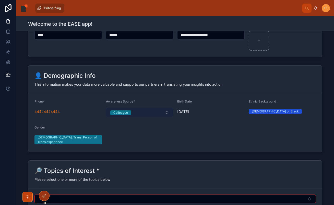
click at [147, 111] on button "Colleague" at bounding box center [139, 113] width 67 height 10
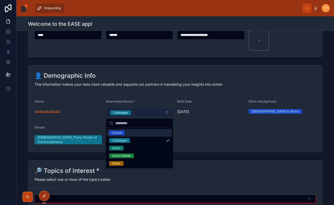
click at [147, 111] on button "Colleague" at bounding box center [139, 113] width 67 height 10
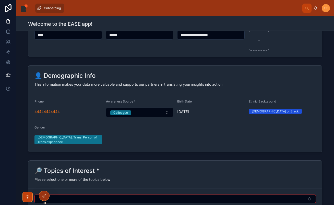
click at [161, 36] on input "******" at bounding box center [139, 34] width 67 height 7
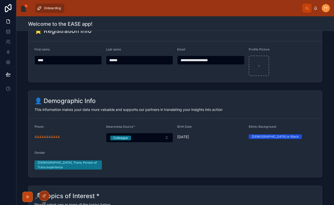
scroll to position [40, 0]
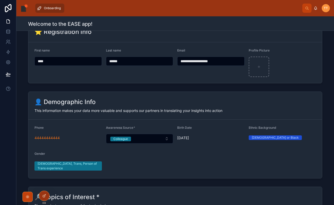
click at [229, 61] on input "**********" at bounding box center [210, 61] width 67 height 7
click at [229, 65] on div "**********" at bounding box center [210, 61] width 67 height 9
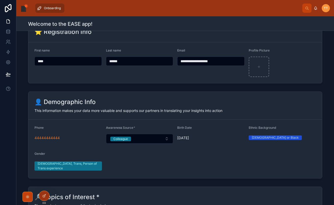
click at [229, 65] on div "**********" at bounding box center [210, 61] width 67 height 9
click at [226, 70] on div "**********" at bounding box center [210, 62] width 67 height 29
click at [143, 61] on input "******" at bounding box center [139, 61] width 67 height 7
click at [80, 63] on input "****" at bounding box center [68, 61] width 67 height 7
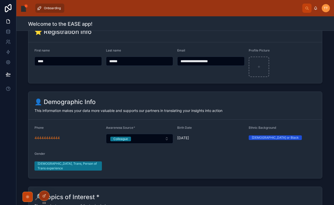
click at [80, 63] on input "****" at bounding box center [68, 61] width 67 height 7
click at [139, 56] on div "Last name ******" at bounding box center [139, 62] width 67 height 29
click at [137, 58] on input "******" at bounding box center [139, 61] width 67 height 7
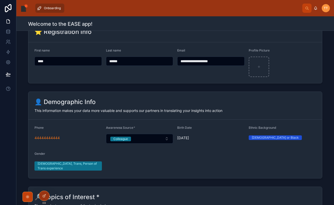
click at [137, 58] on input "******" at bounding box center [139, 61] width 67 height 7
click at [207, 60] on input "**********" at bounding box center [210, 61] width 67 height 7
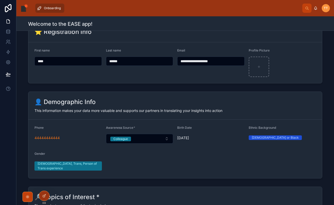
click at [203, 54] on div "Email" at bounding box center [210, 51] width 67 height 6
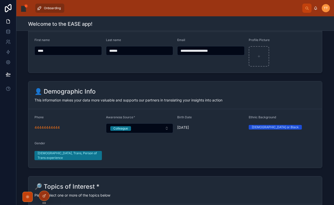
scroll to position [0, 0]
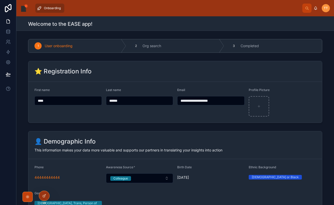
click at [31, 195] on div at bounding box center [27, 197] width 10 height 10
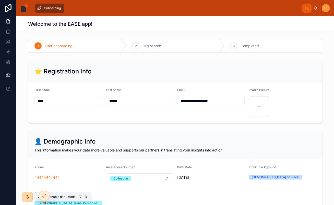
click at [31, 195] on div at bounding box center [27, 197] width 10 height 10
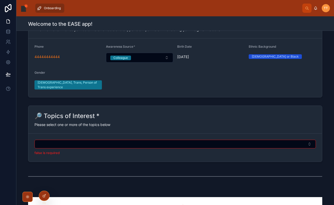
scroll to position [135, 0]
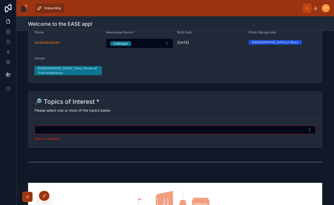
click at [120, 124] on form "false is required" at bounding box center [174, 133] width 293 height 28
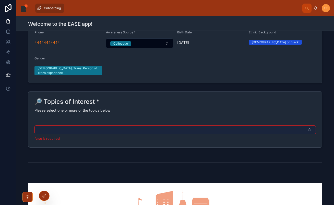
click at [118, 127] on button "Select Button" at bounding box center [174, 130] width 281 height 9
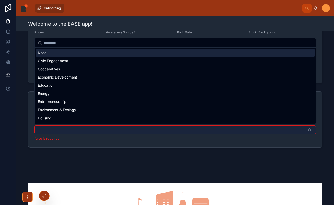
click at [118, 127] on button "Select Button" at bounding box center [174, 130] width 281 height 9
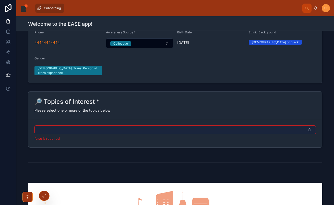
click at [118, 127] on button "Select Button" at bounding box center [174, 130] width 281 height 9
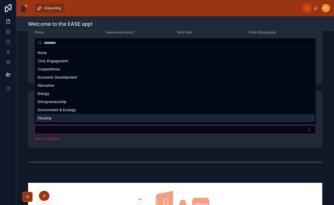
click at [102, 144] on div "**********" at bounding box center [174, 102] width 317 height 205
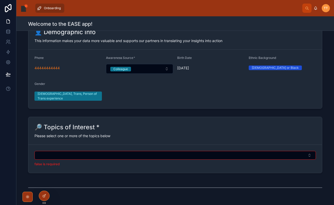
scroll to position [117, 0]
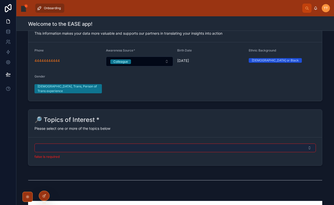
click at [83, 144] on button "Select Button" at bounding box center [174, 148] width 281 height 9
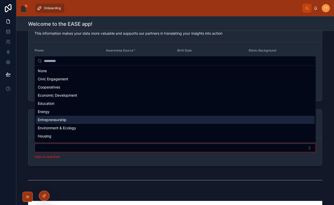
click at [88, 119] on div "Entrepreneurship" at bounding box center [175, 120] width 279 height 8
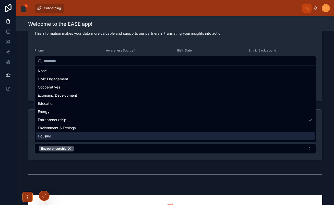
click at [91, 170] on div "**********" at bounding box center [174, 102] width 317 height 205
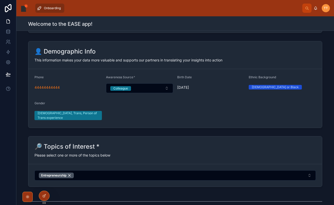
scroll to position [159, 0]
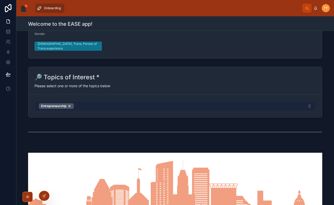
click at [94, 106] on button "Entrepreneurship" at bounding box center [174, 106] width 281 height 10
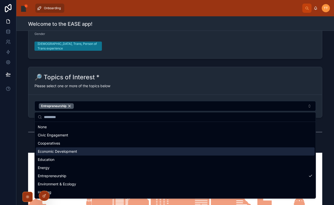
click at [76, 154] on span "Economic Development" at bounding box center [57, 151] width 39 height 5
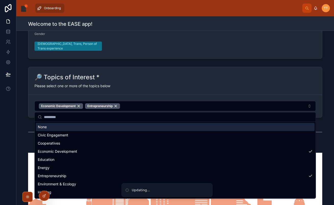
click at [122, 88] on div "Please select one or more of the topics below" at bounding box center [174, 85] width 281 height 5
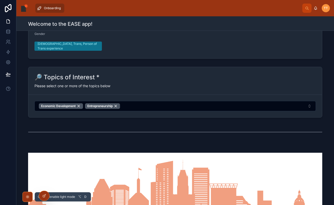
click at [29, 197] on icon at bounding box center [28, 197] width 4 height 4
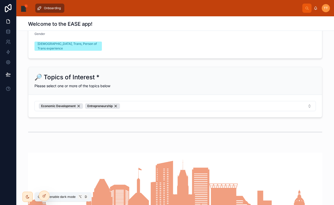
click at [29, 197] on icon at bounding box center [28, 197] width 4 height 4
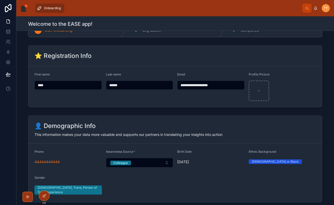
scroll to position [0, 0]
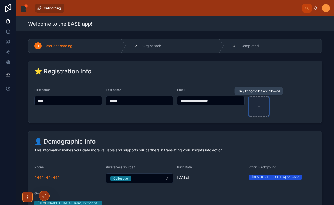
click at [259, 105] on icon at bounding box center [259, 107] width 4 height 4
type input "**********"
click at [211, 123] on div "**********" at bounding box center [174, 92] width 317 height 66
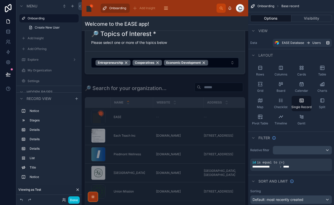
scroll to position [276, 0]
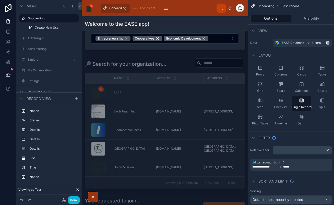
click at [178, 96] on div at bounding box center [165, 188] width 166 height 895
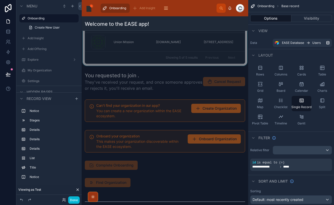
scroll to position [415, 0]
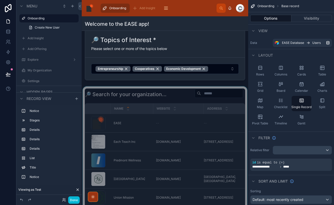
click at [158, 102] on div at bounding box center [165, 153] width 166 height 135
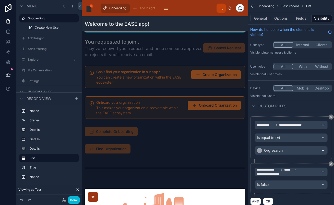
scroll to position [438, 0]
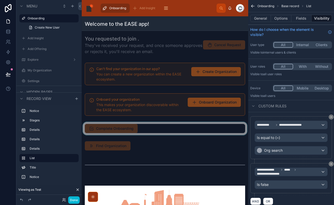
click at [137, 128] on div at bounding box center [165, 128] width 166 height 13
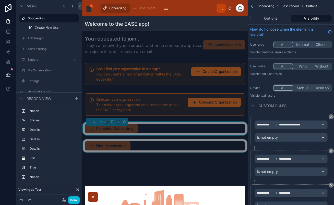
click at [127, 146] on div at bounding box center [165, 145] width 166 height 13
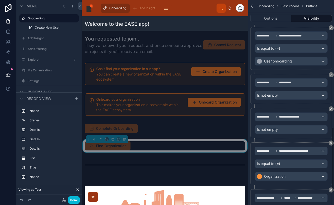
scroll to position [398, 0]
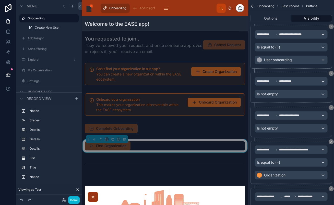
click at [303, 69] on div "**********" at bounding box center [291, 49] width 82 height 47
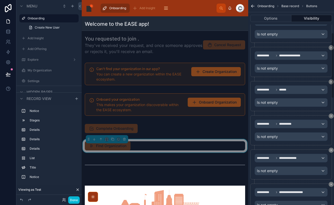
scroll to position [16, 0]
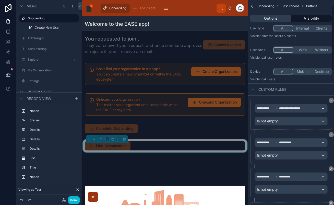
click at [271, 17] on button "Options" at bounding box center [270, 18] width 41 height 7
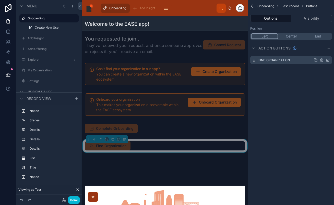
click at [328, 60] on icon "scrollable content" at bounding box center [328, 60] width 2 height 2
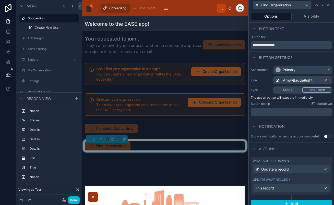
scroll to position [5, 0]
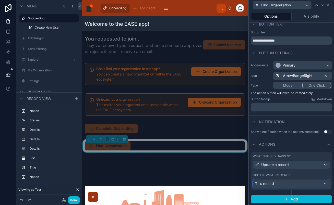
click at [276, 184] on div "This record" at bounding box center [291, 184] width 77 height 8
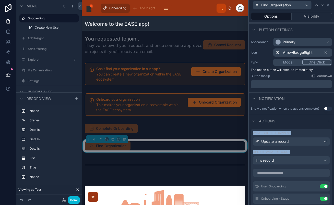
scroll to position [91, 0]
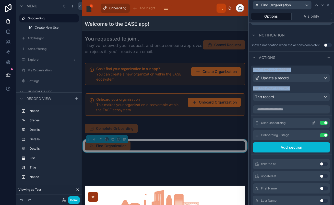
click at [311, 121] on icon at bounding box center [313, 123] width 4 height 4
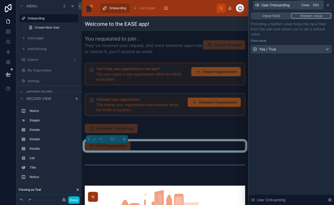
click at [327, 7] on icon at bounding box center [328, 5] width 4 height 4
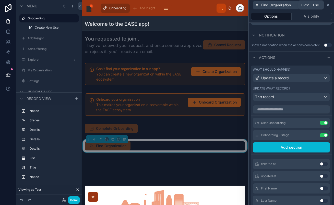
click at [327, 6] on icon at bounding box center [328, 5] width 4 height 4
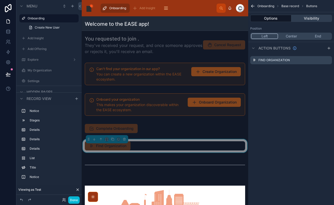
click at [315, 19] on button "Visibility" at bounding box center [311, 18] width 41 height 7
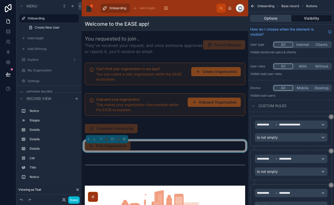
click at [285, 19] on button "Options" at bounding box center [270, 18] width 41 height 7
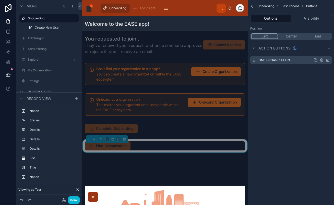
click at [327, 60] on icon "scrollable content" at bounding box center [328, 60] width 2 height 2
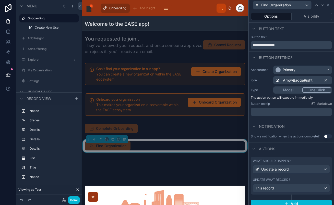
click at [298, 20] on div "Options Visibility" at bounding box center [291, 16] width 85 height 12
click at [305, 18] on button "Visibility" at bounding box center [311, 16] width 41 height 7
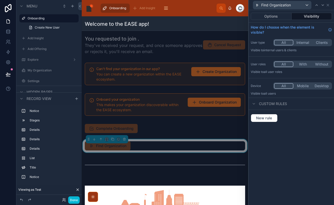
click at [327, 7] on div "Find Organization" at bounding box center [291, 5] width 81 height 10
click at [326, 5] on icon at bounding box center [328, 5] width 4 height 4
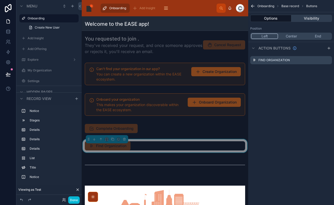
click at [307, 17] on button "Visibility" at bounding box center [311, 18] width 41 height 7
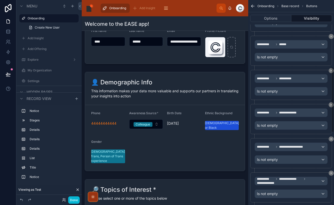
scroll to position [219, 0]
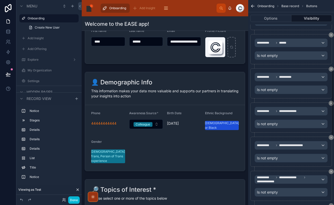
click at [252, 5] on icon "scrollable content" at bounding box center [251, 5] width 1 height 1
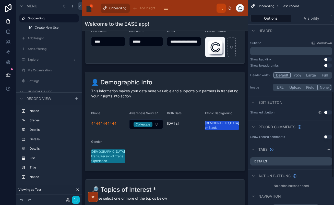
scroll to position [284, 0]
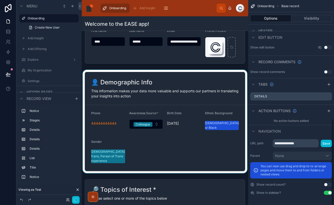
click at [213, 139] on div at bounding box center [165, 121] width 166 height 103
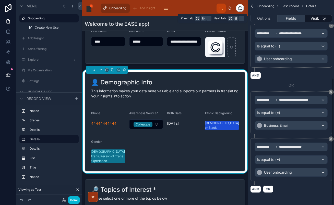
click at [293, 19] on button "Fields" at bounding box center [290, 18] width 27 height 7
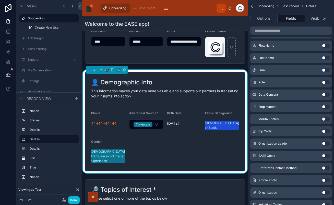
scroll to position [149, 0]
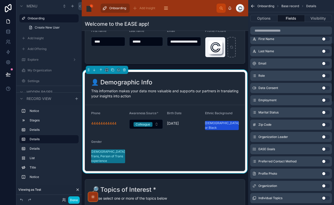
click at [328, 100] on button "Use setting" at bounding box center [325, 100] width 8 height 4
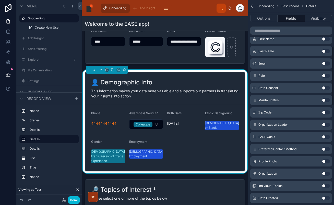
click at [327, 100] on button "Use setting" at bounding box center [325, 100] width 8 height 4
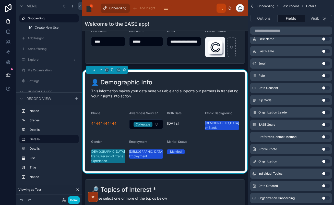
click at [325, 113] on button "Use setting" at bounding box center [325, 112] width 8 height 4
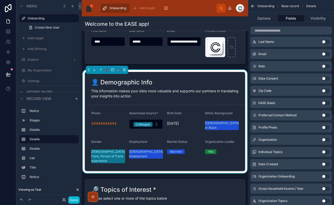
click at [326, 103] on button "Use setting" at bounding box center [325, 103] width 8 height 4
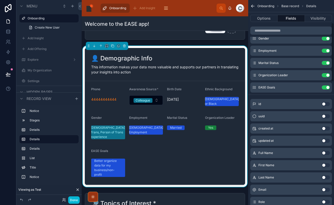
scroll to position [70, 0]
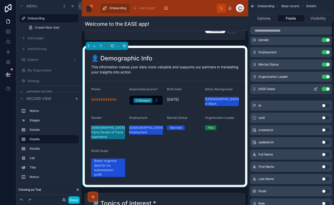
click at [326, 88] on button "Use setting" at bounding box center [325, 89] width 8 height 4
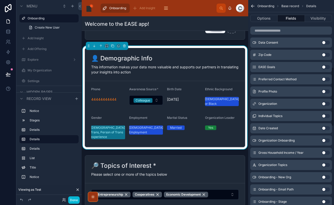
scroll to position [232, 0]
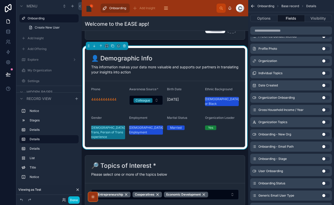
click at [324, 109] on button "Use setting" at bounding box center [325, 110] width 8 height 4
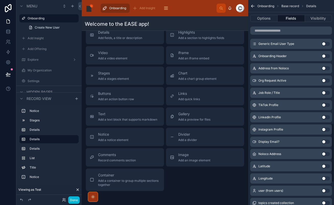
scroll to position [426, 0]
click at [325, 93] on button "Use setting" at bounding box center [325, 93] width 8 height 4
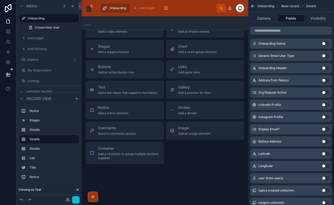
scroll to position [451, 0]
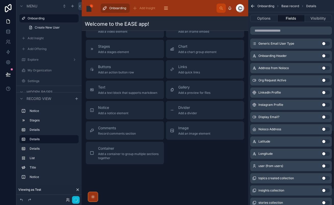
click at [325, 93] on button "Use setting" at bounding box center [325, 93] width 8 height 4
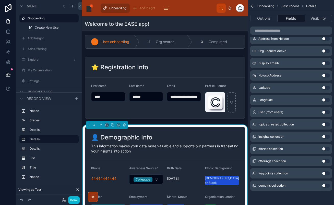
scroll to position [39, 0]
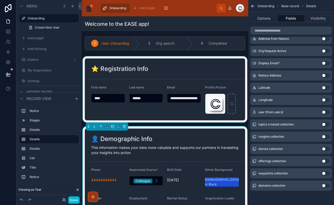
click at [188, 63] on div at bounding box center [165, 89] width 166 height 66
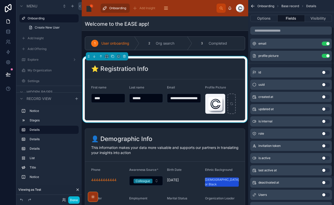
scroll to position [76, 0]
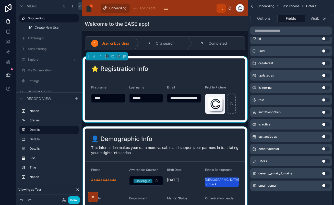
click at [179, 143] on div at bounding box center [165, 205] width 166 height 156
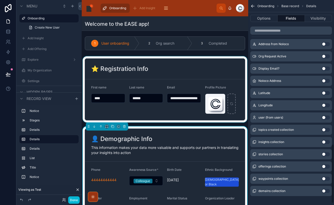
scroll to position [504, 0]
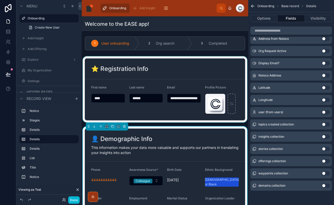
click at [325, 74] on button "Use setting" at bounding box center [325, 75] width 8 height 4
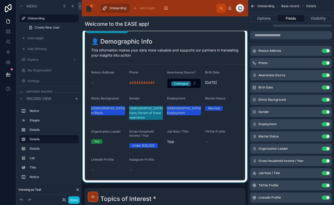
scroll to position [119, 0]
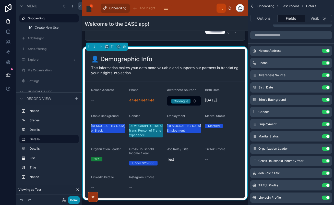
click at [73, 202] on button "Done" at bounding box center [73, 199] width 11 height 7
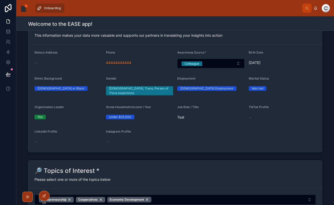
scroll to position [112, 0]
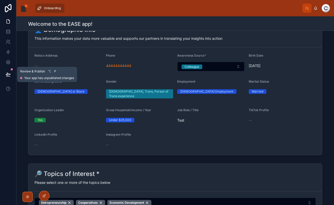
click at [12, 76] on button at bounding box center [8, 74] width 11 height 14
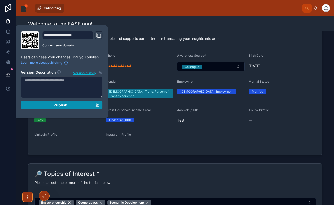
click at [55, 107] on button "Publish" at bounding box center [62, 105] width 82 height 8
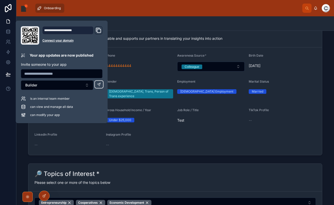
click at [228, 104] on form "Noloco Address -- Phone 44444444444 Awareness Source * Colleague Birth Date [DE…" at bounding box center [174, 101] width 293 height 108
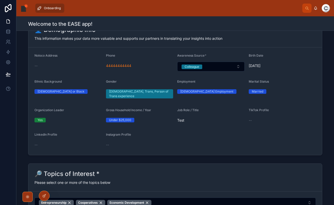
click at [37, 56] on span "Noloco Address" at bounding box center [45, 56] width 23 height 4
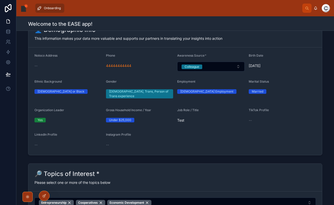
click at [55, 55] on span "Noloco Address" at bounding box center [45, 56] width 23 height 4
click at [41, 56] on span "Noloco Address" at bounding box center [45, 56] width 23 height 4
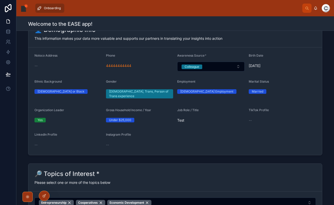
click at [49, 56] on span "Noloco Address" at bounding box center [45, 56] width 23 height 4
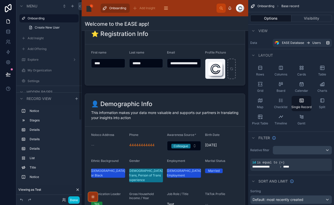
scroll to position [28, 0]
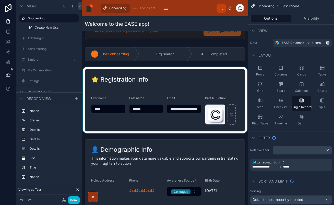
click at [145, 124] on div at bounding box center [165, 100] width 166 height 66
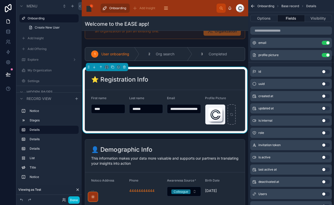
scroll to position [35, 0]
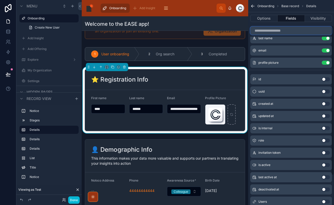
click at [278, 30] on input "scrollable content" at bounding box center [291, 31] width 82 height 8
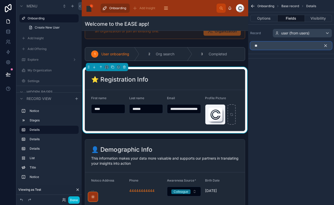
scroll to position [0, 0]
type input "*"
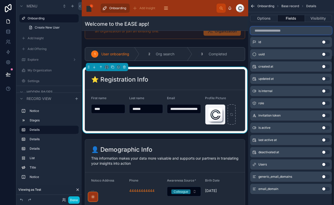
scroll to position [76, 0]
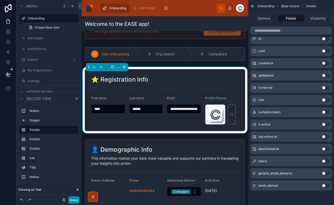
click at [72, 201] on button "Done" at bounding box center [73, 199] width 11 height 7
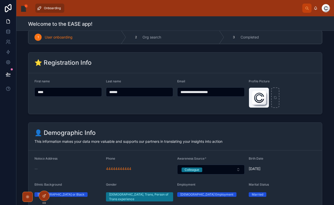
scroll to position [0, 0]
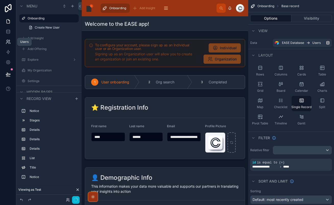
click at [11, 40] on link at bounding box center [8, 42] width 16 height 10
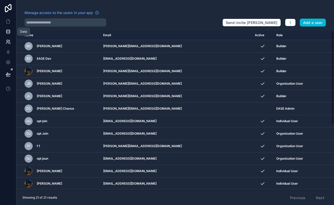
click at [9, 28] on link at bounding box center [8, 32] width 16 height 10
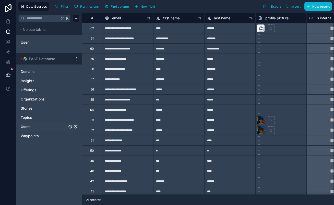
click at [29, 123] on div "Users" at bounding box center [48, 127] width 61 height 8
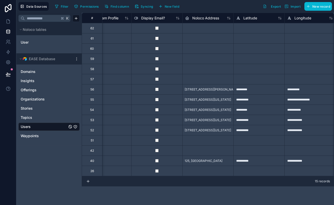
scroll to position [0, 1859]
click at [7, 21] on icon at bounding box center [8, 22] width 3 height 4
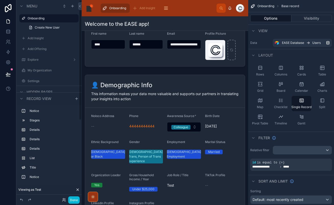
scroll to position [119, 0]
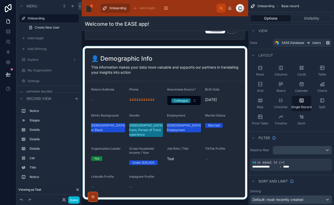
click at [190, 60] on div at bounding box center [165, 122] width 166 height 153
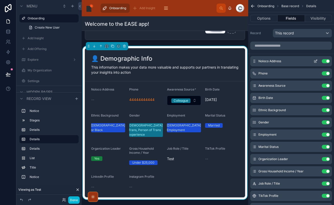
click at [315, 61] on icon "scrollable content" at bounding box center [316, 61] width 2 height 2
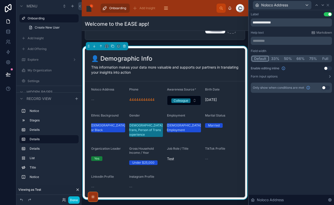
click at [326, 67] on button "Use setting" at bounding box center [328, 68] width 8 height 4
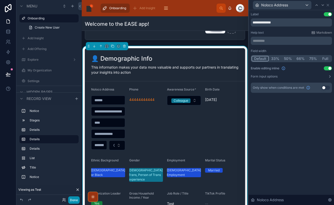
click at [74, 201] on button "Done" at bounding box center [73, 199] width 11 height 7
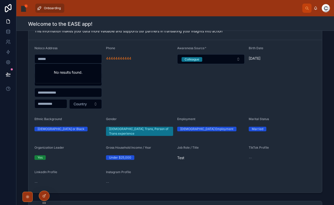
click at [72, 61] on input "text" at bounding box center [68, 58] width 67 height 7
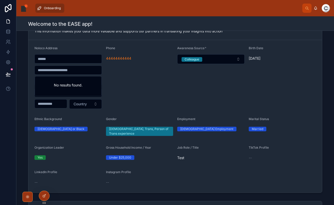
scroll to position [98, 0]
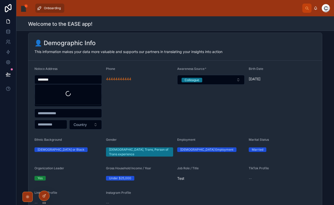
type input "********"
click at [94, 60] on div "👤 Demographic Info This information makes your data more valuable and supports …" at bounding box center [174, 47] width 293 height 28
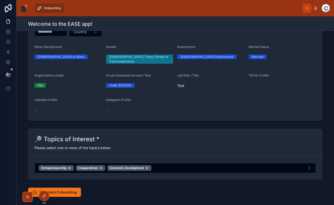
scroll to position [191, 0]
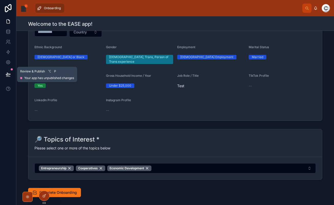
click at [10, 77] on icon at bounding box center [8, 77] width 4 height 0
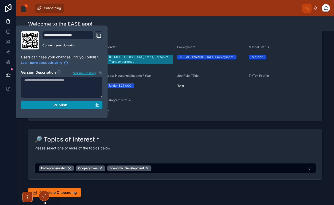
click at [38, 107] on div "Publish" at bounding box center [61, 105] width 75 height 5
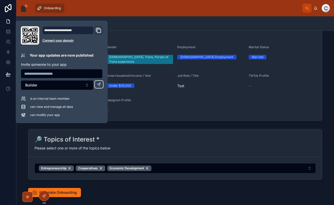
click at [185, 136] on div "🔎 Topics of Interest *" at bounding box center [174, 139] width 281 height 8
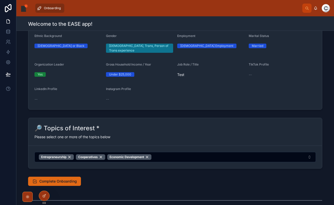
scroll to position [256, 0]
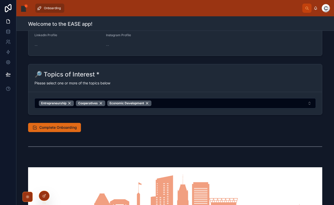
click at [58, 129] on span "Complete Onboarding" at bounding box center [58, 127] width 38 height 5
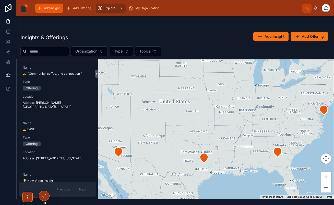
click at [52, 11] on div "Add Insight" at bounding box center [49, 8] width 25 height 8
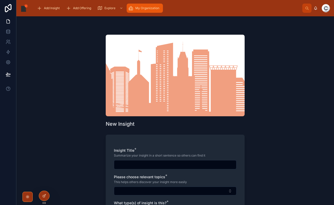
click at [144, 8] on span "My Organization" at bounding box center [147, 8] width 24 height 4
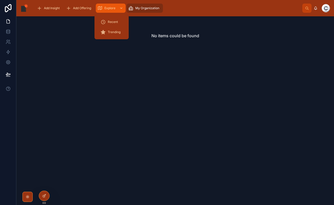
click at [106, 8] on span "Explore" at bounding box center [109, 8] width 11 height 4
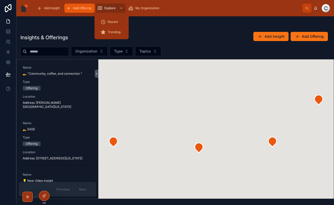
click at [81, 8] on span "Add Offering" at bounding box center [82, 8] width 18 height 4
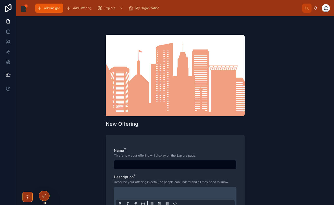
click at [60, 8] on div "Add Insight" at bounding box center [49, 8] width 25 height 8
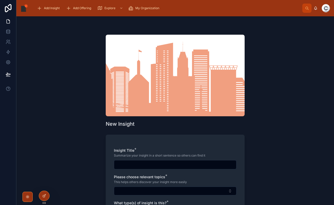
click at [98, 123] on div "New Insight Insight Title * Summarize your insight in a short sentence so other…" at bounding box center [174, 110] width 317 height 189
click at [69, 55] on div "New Insight Insight Title * Summarize your insight in a short sentence so other…" at bounding box center [174, 110] width 317 height 189
click at [79, 49] on div "New Insight Insight Title * Summarize your insight in a short sentence so other…" at bounding box center [174, 110] width 317 height 189
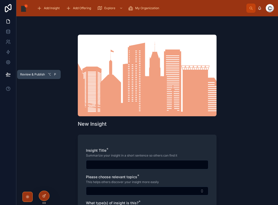
click at [9, 77] on icon at bounding box center [8, 77] width 4 height 0
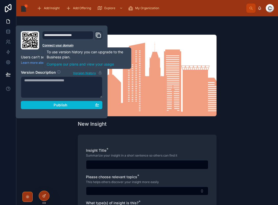
click at [88, 73] on span "Version history" at bounding box center [84, 72] width 23 height 5
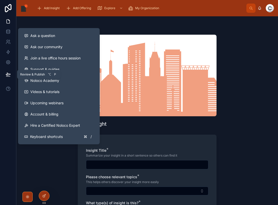
click at [7, 77] on icon at bounding box center [8, 77] width 4 height 0
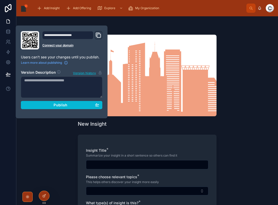
click at [69, 149] on div "New Insight Insight Title * Summarize your insight in a short sentence so other…" at bounding box center [147, 110] width 262 height 189
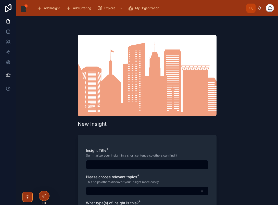
click at [196, 70] on div at bounding box center [147, 76] width 139 height 82
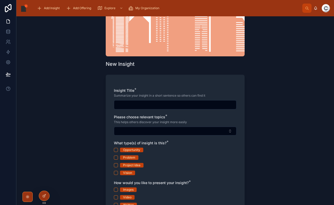
scroll to position [59, 0]
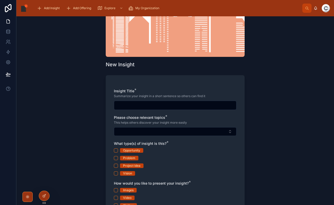
click at [140, 102] on input "text" at bounding box center [175, 105] width 122 height 7
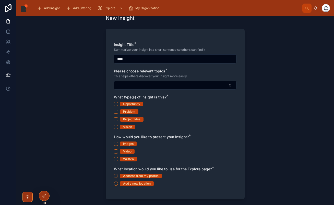
scroll to position [106, 0]
type input "****"
click at [326, 7] on div at bounding box center [325, 8] width 8 height 8
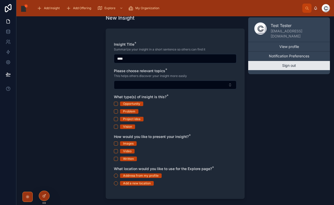
click at [291, 65] on button "Sign out" at bounding box center [289, 65] width 82 height 9
